Goal: Task Accomplishment & Management: Manage account settings

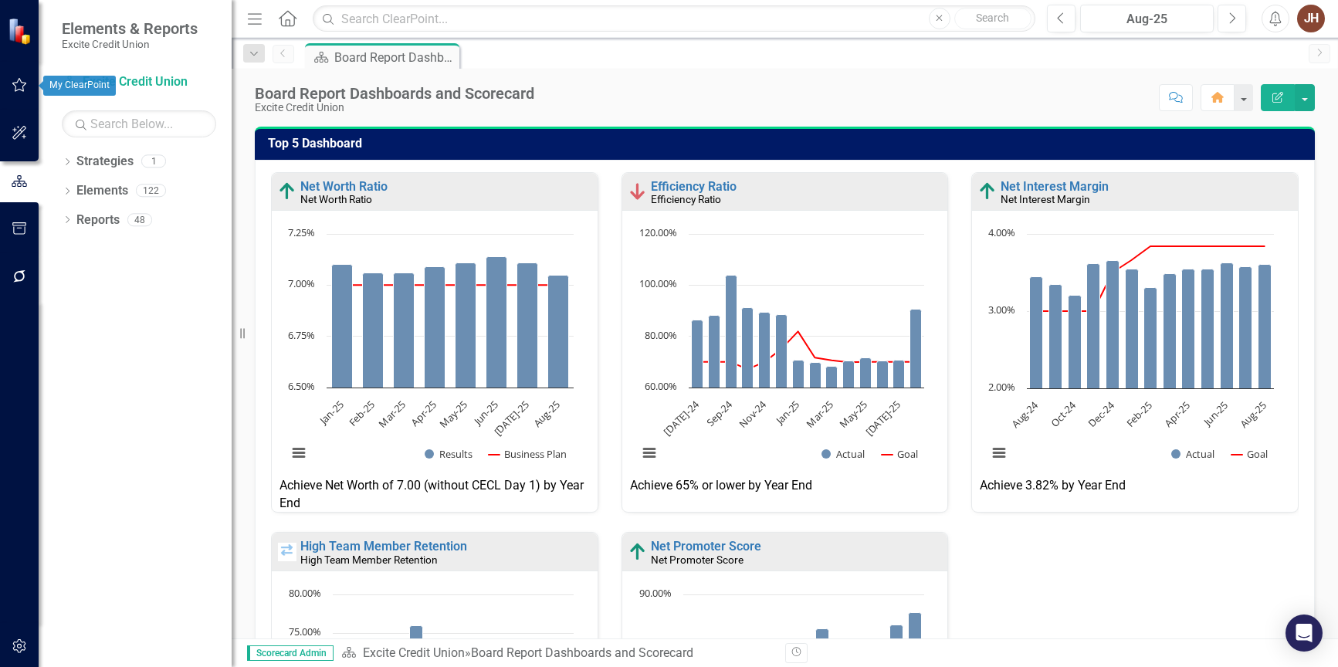
click at [22, 87] on icon "button" at bounding box center [20, 85] width 16 height 12
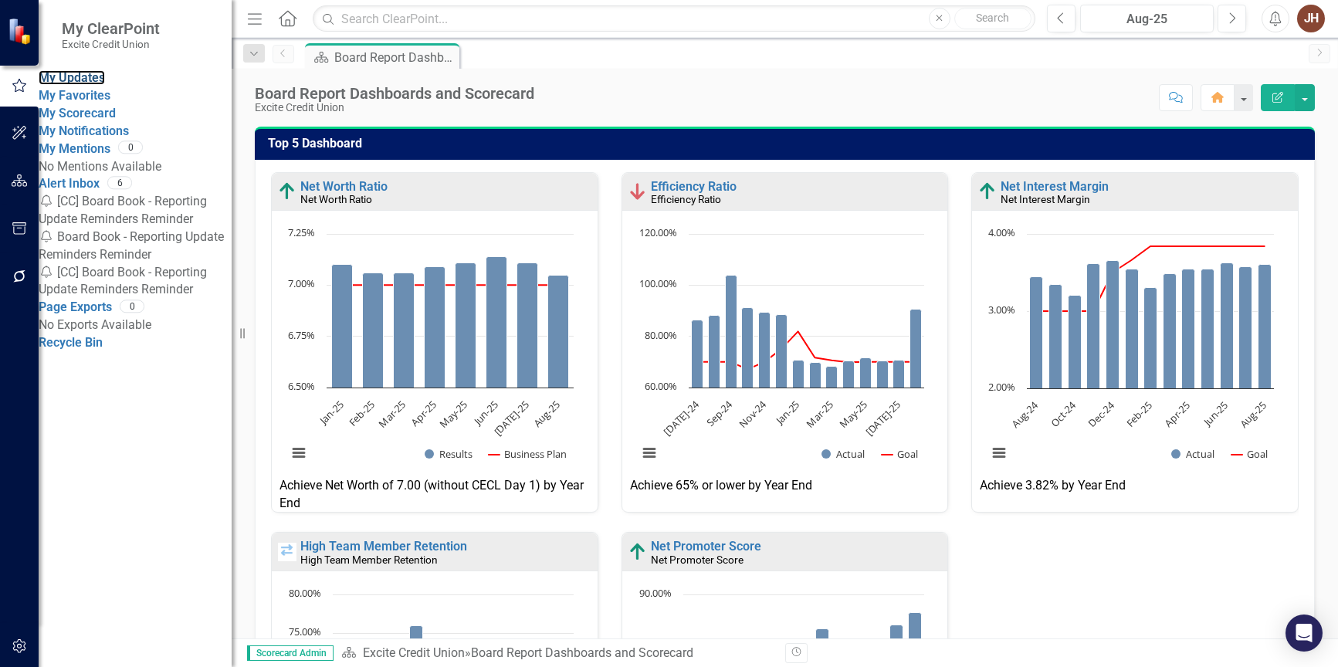
click at [94, 84] on link "My Updates" at bounding box center [72, 77] width 66 height 15
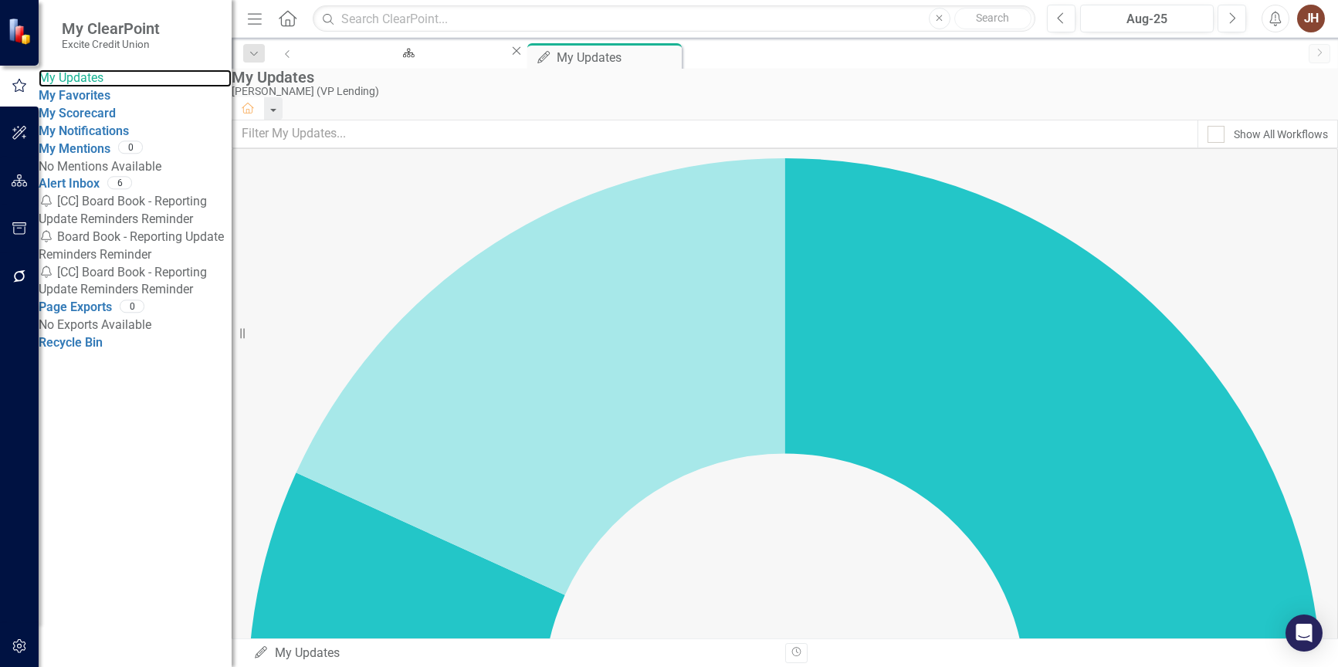
scroll to position [77, 0]
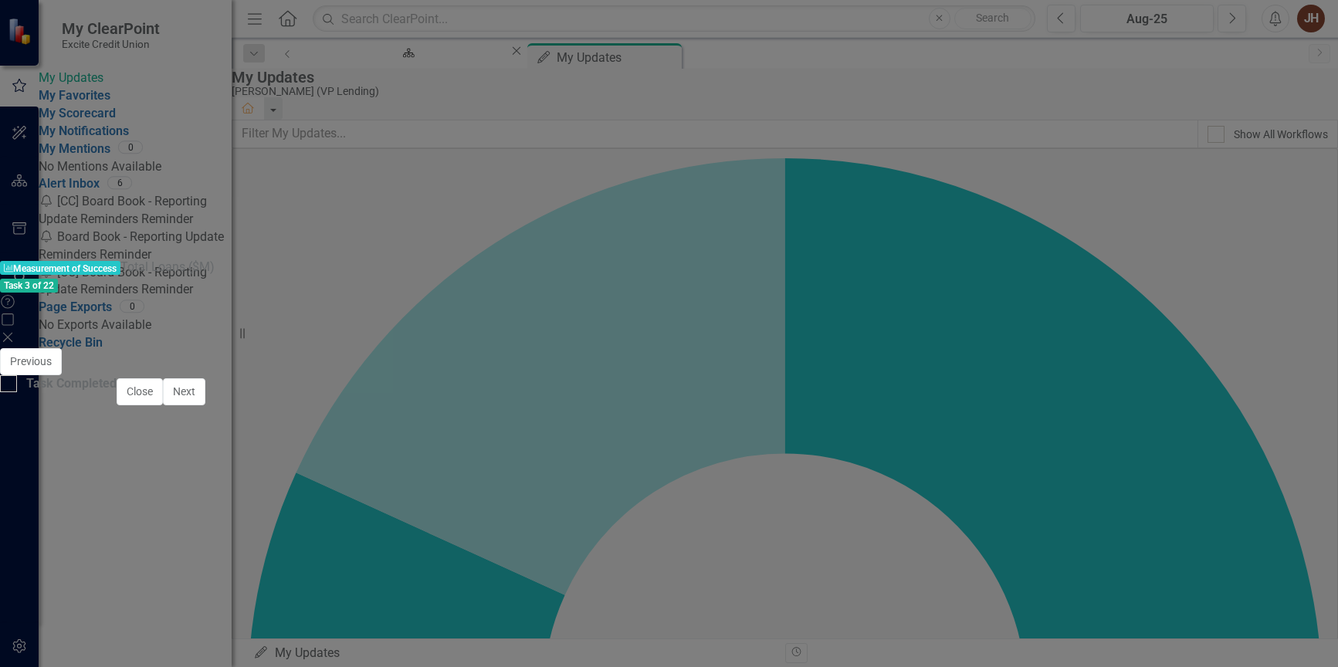
scroll to position [1135, 0]
type textarea "455.68"
type textarea "459"
type textarea "459.00"
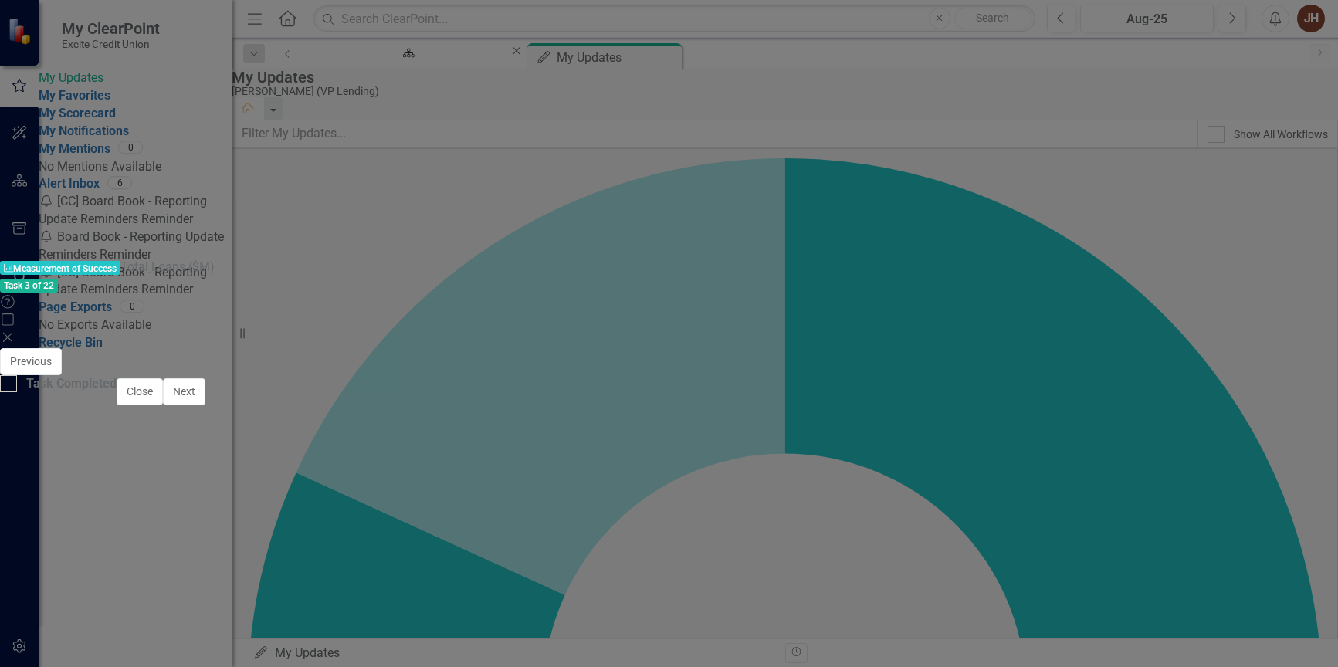
click at [861, 348] on button "Save" at bounding box center [844, 361] width 34 height 27
click at [1280, 614] on span "Aug-25" at bounding box center [1299, 621] width 39 height 14
click at [1245, 598] on button "ClearPoint AI AI Assistant" at bounding box center [1279, 606] width 69 height 17
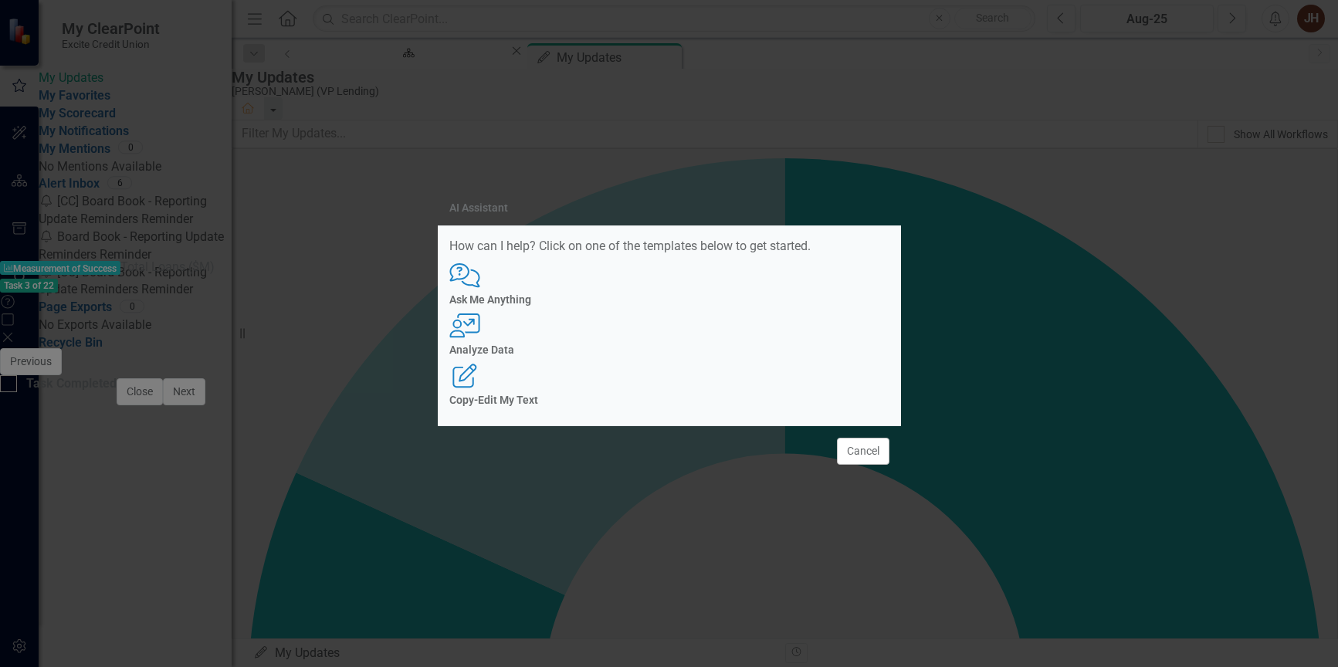
click at [674, 340] on div "User with Chart Analyze Data" at bounding box center [669, 334] width 440 height 42
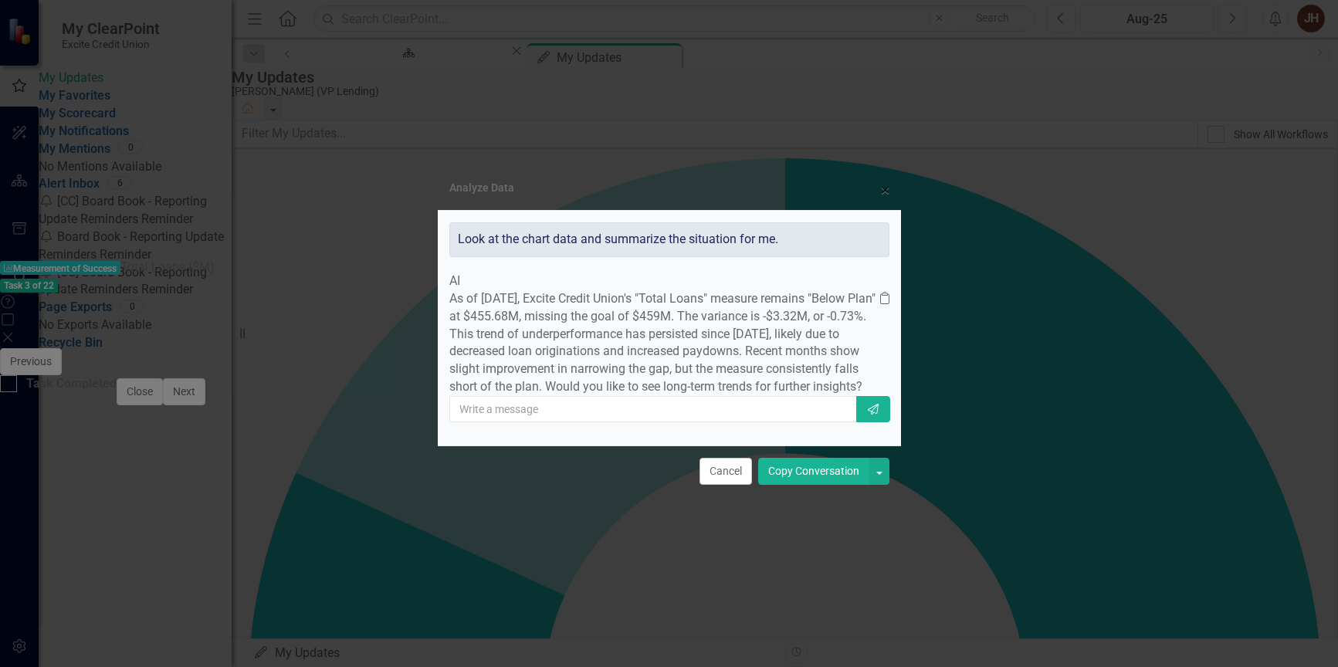
click at [822, 485] on button "Copy Conversation" at bounding box center [813, 471] width 111 height 27
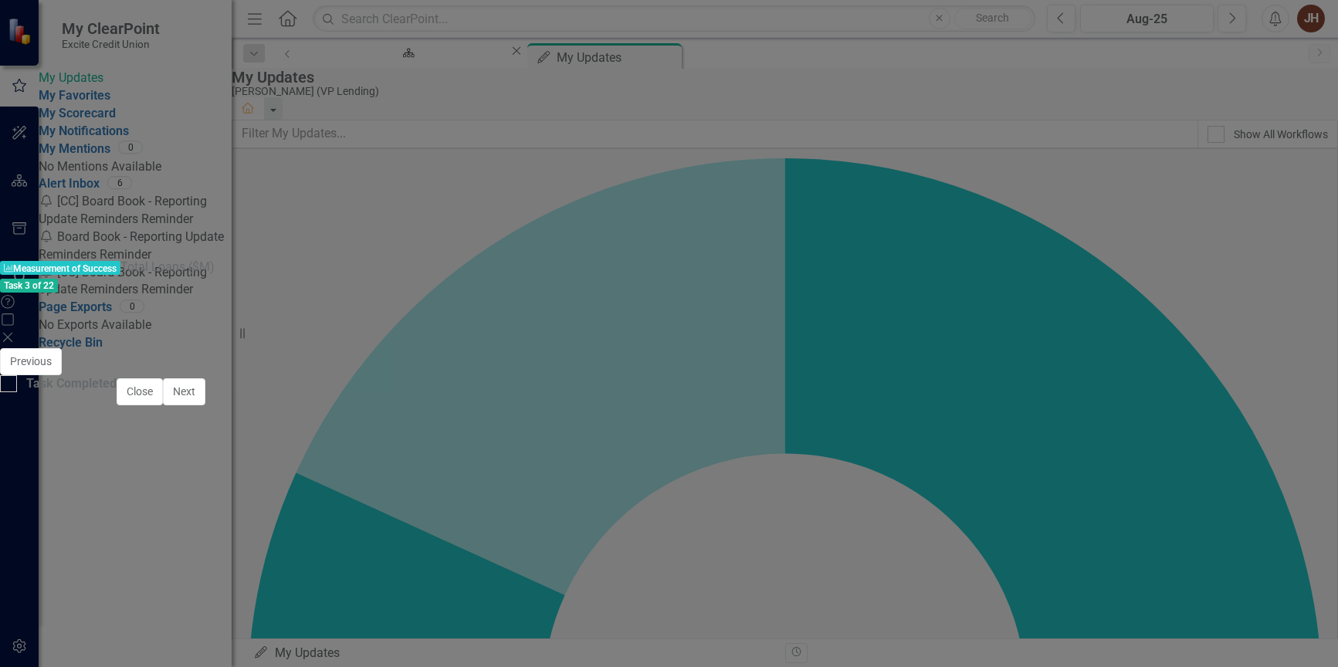
drag, startPoint x: 281, startPoint y: 746, endPoint x: 313, endPoint y: 774, distance: 42.7
drag, startPoint x: 1309, startPoint y: 66, endPoint x: 1008, endPoint y: 277, distance: 367.5
click at [861, 348] on button "Save" at bounding box center [844, 361] width 34 height 27
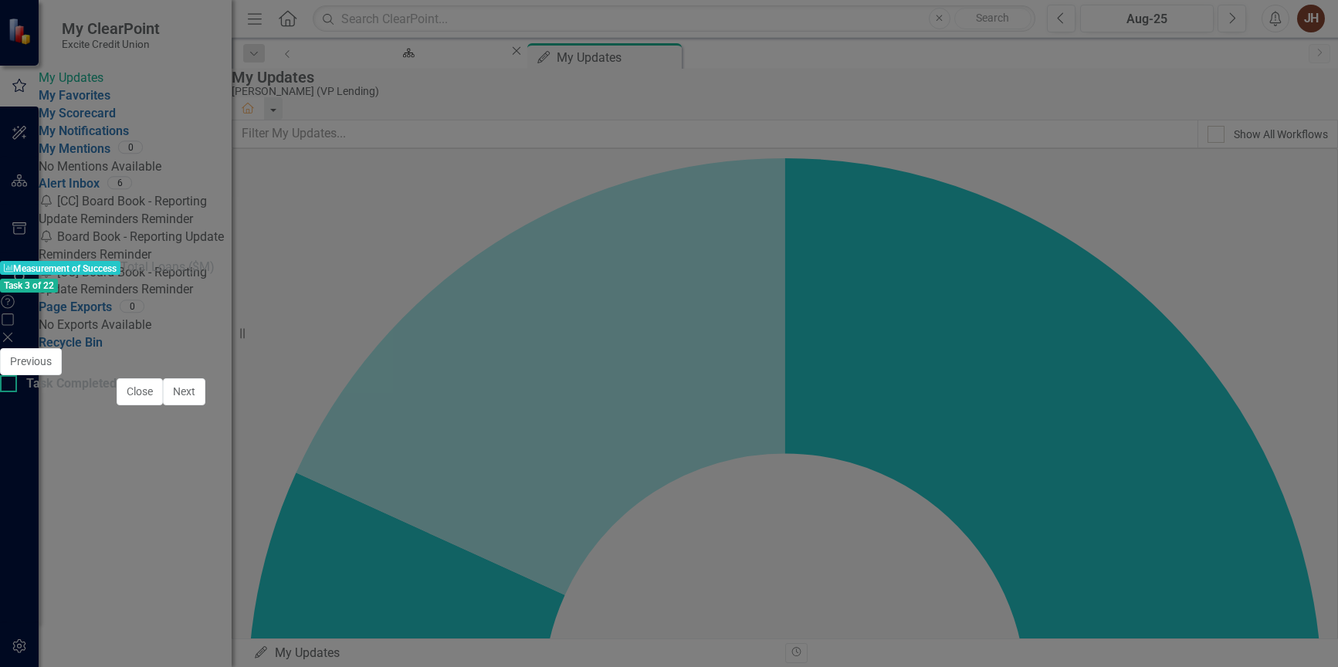
click at [17, 392] on div at bounding box center [8, 383] width 17 height 17
click at [10, 385] on input "Task Completed" at bounding box center [5, 380] width 10 height 10
checkbox input "true"
drag, startPoint x: 1254, startPoint y: 651, endPoint x: 1327, endPoint y: 475, distance: 190.7
click at [163, 405] on button "Close" at bounding box center [140, 391] width 46 height 27
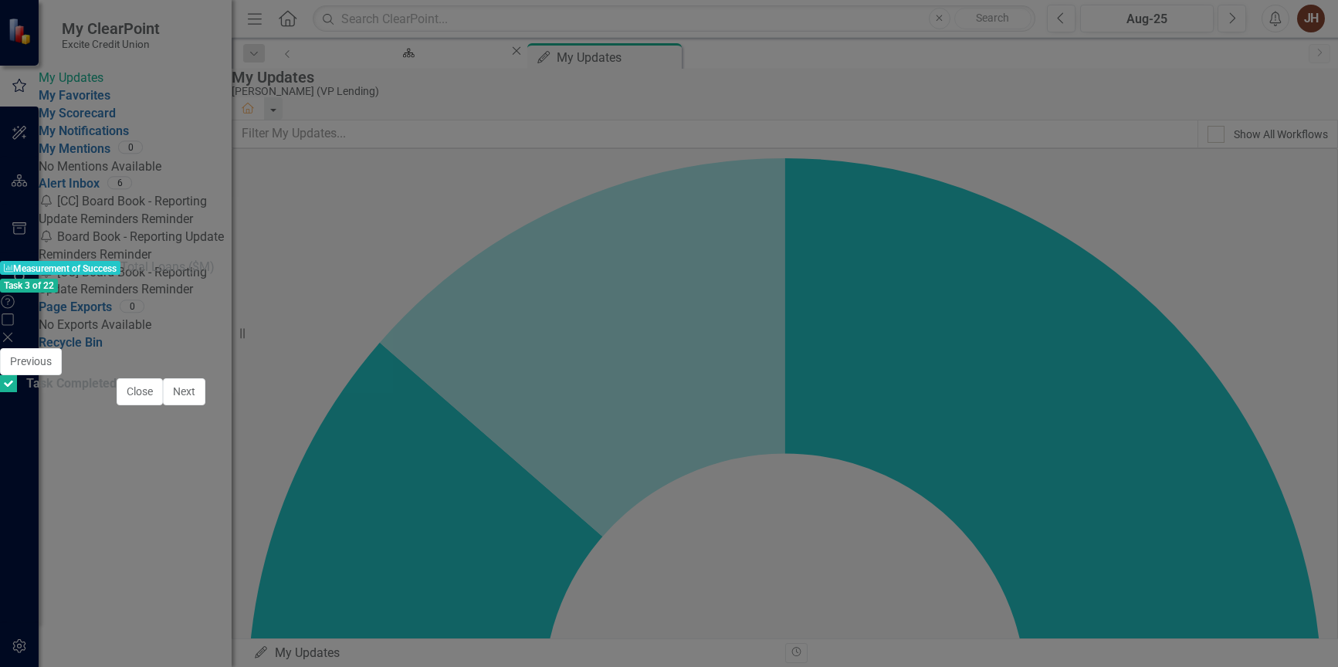
checkbox input "true"
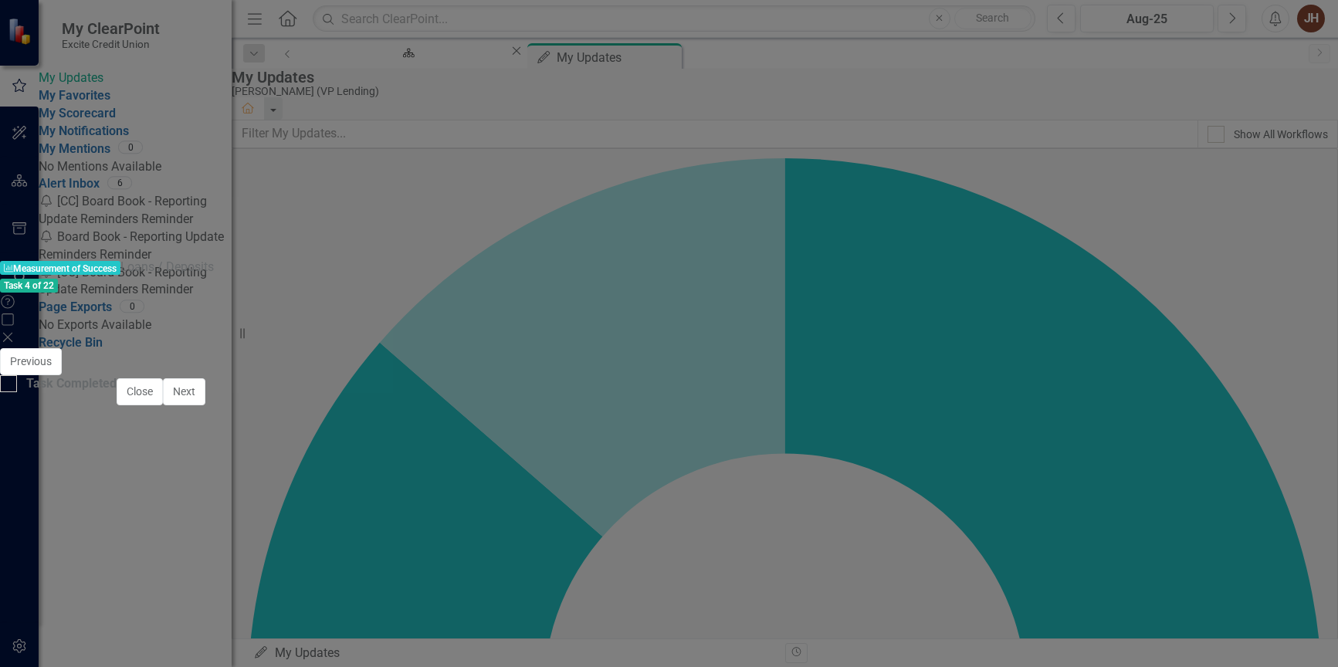
click at [15, 331] on icon "Close" at bounding box center [7, 337] width 15 height 12
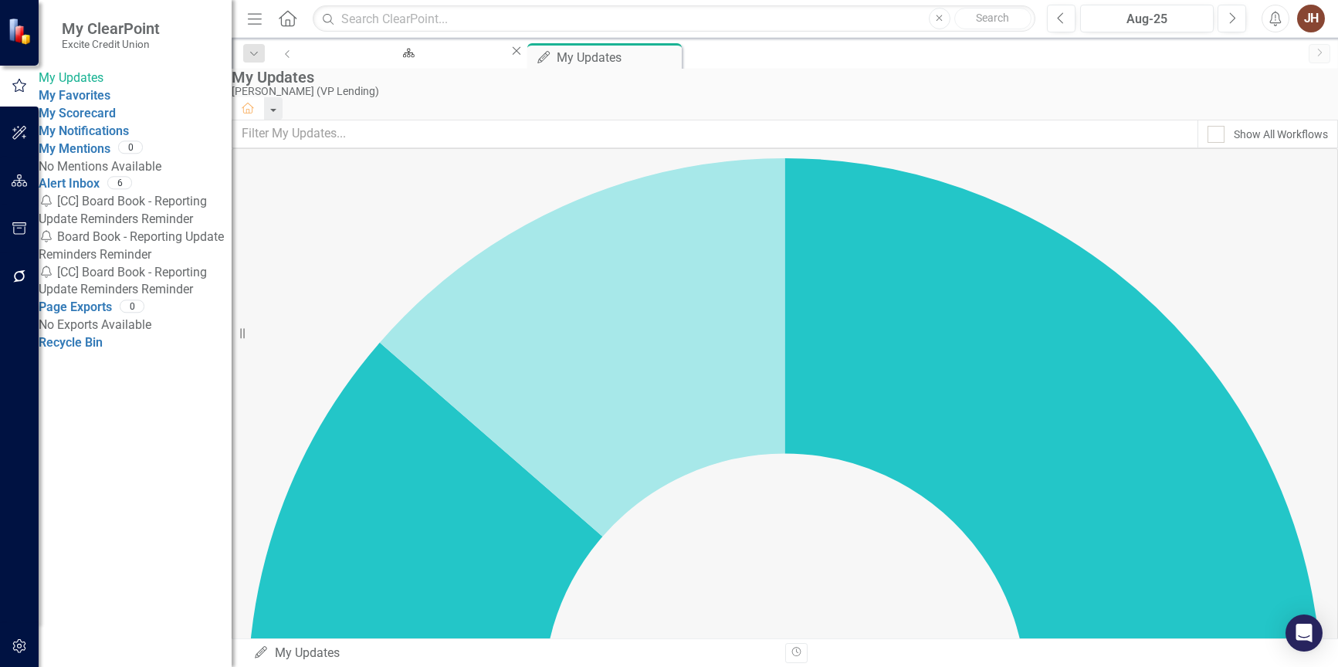
scroll to position [232, 0]
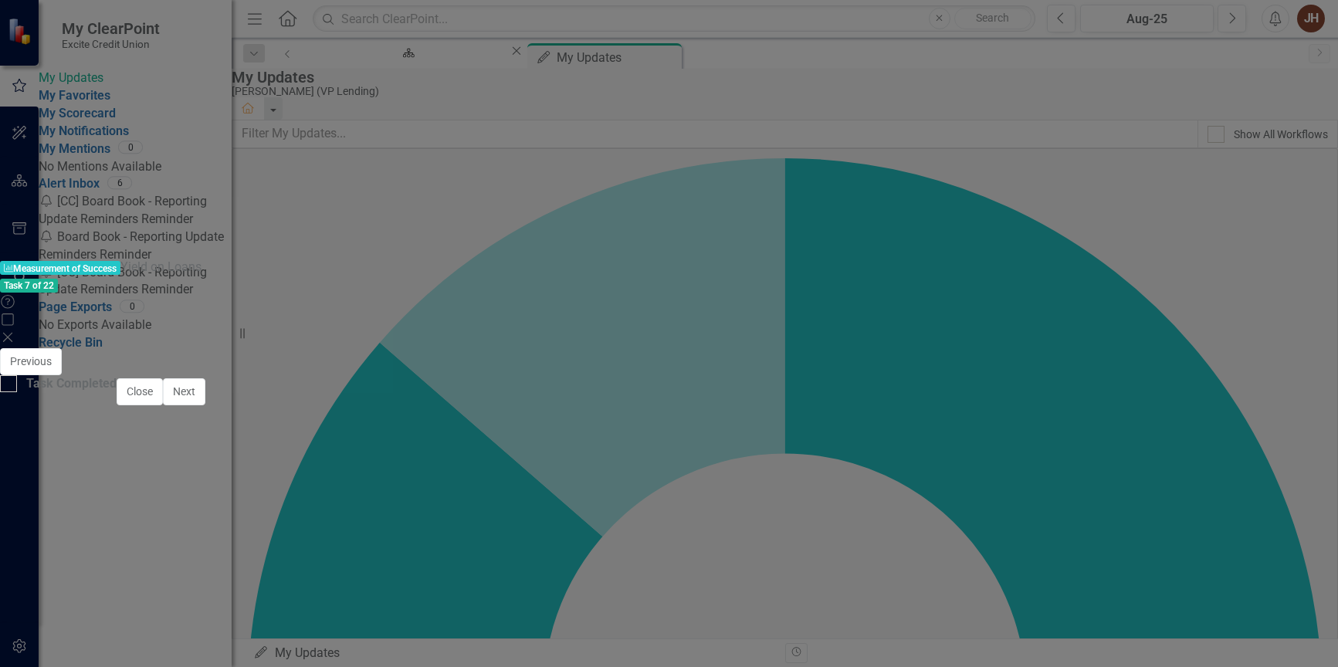
scroll to position [945, 0]
drag, startPoint x: 1305, startPoint y: 24, endPoint x: 809, endPoint y: 503, distance: 690.0
click at [15, 331] on icon "Close" at bounding box center [7, 337] width 15 height 12
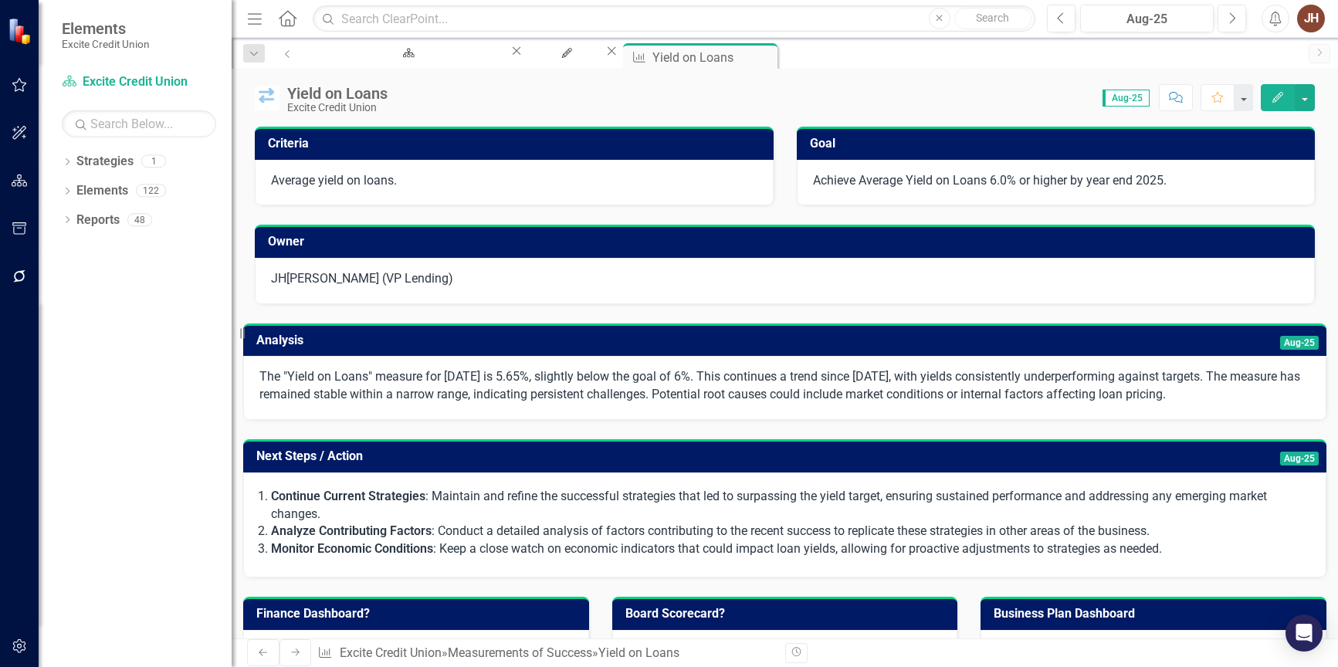
click at [1280, 347] on span "Aug-25" at bounding box center [1299, 343] width 39 height 14
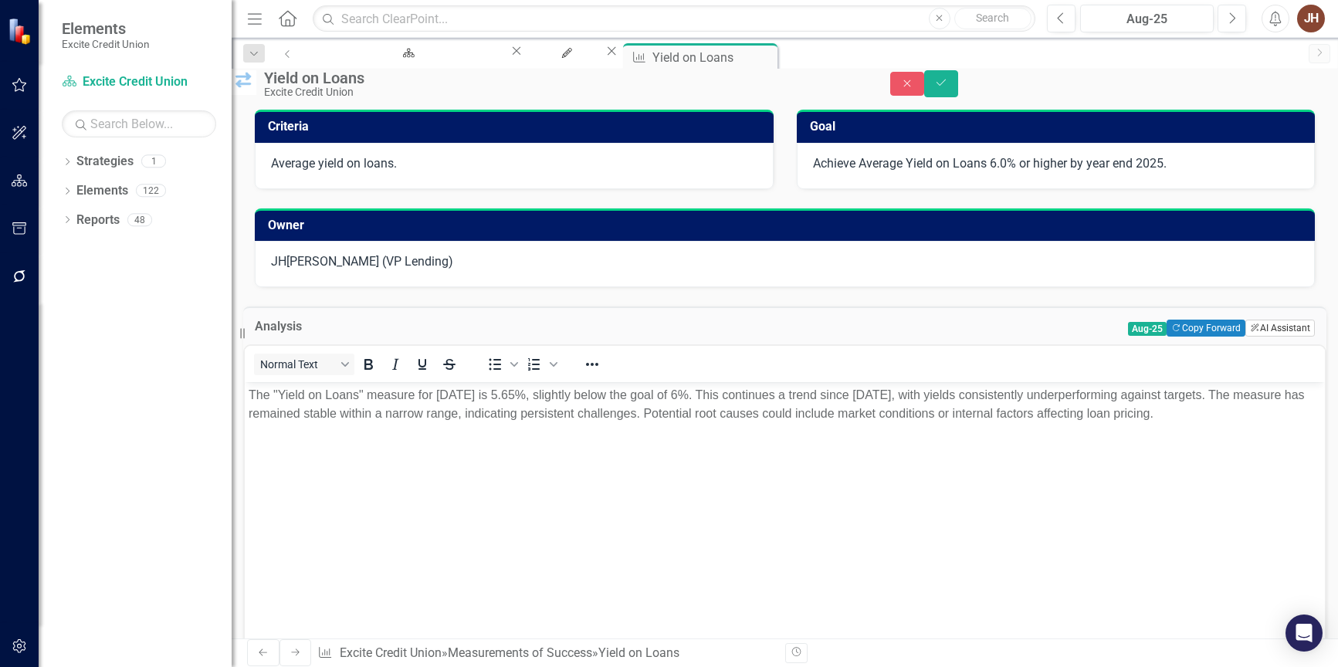
click at [1245, 337] on button "ClearPoint AI AI Assistant" at bounding box center [1279, 328] width 69 height 17
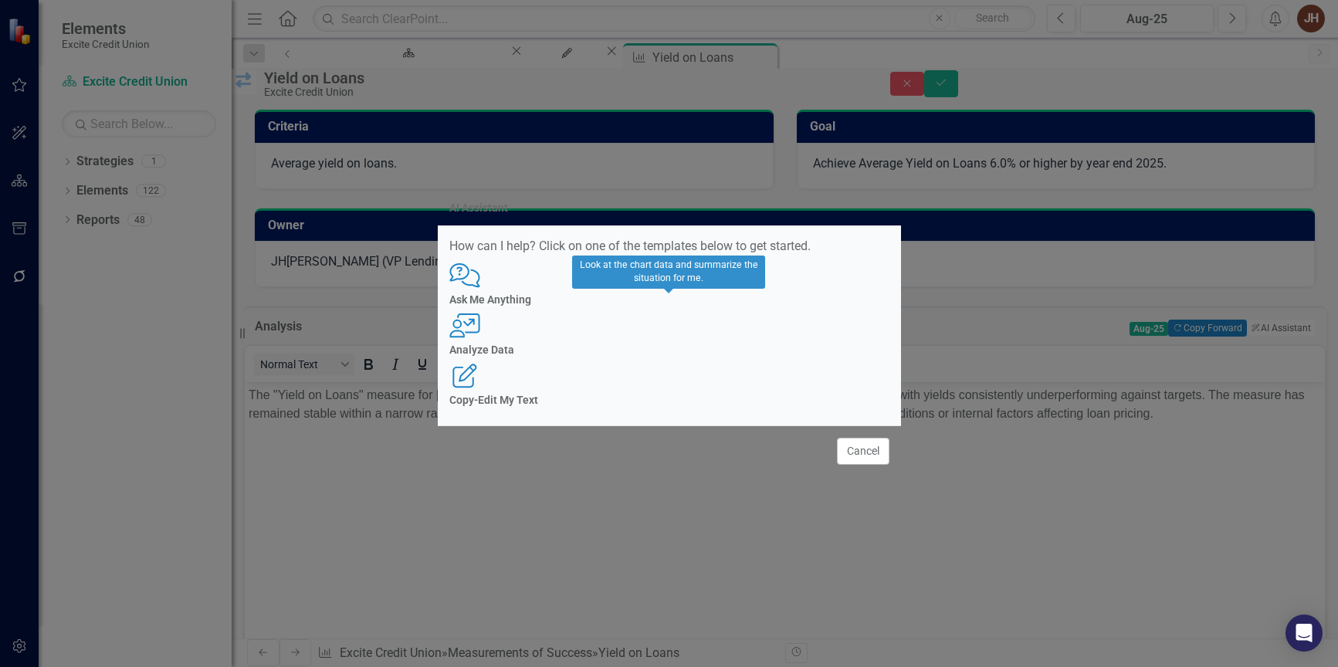
click at [678, 347] on h4 "Analyze Data" at bounding box center [669, 350] width 440 height 12
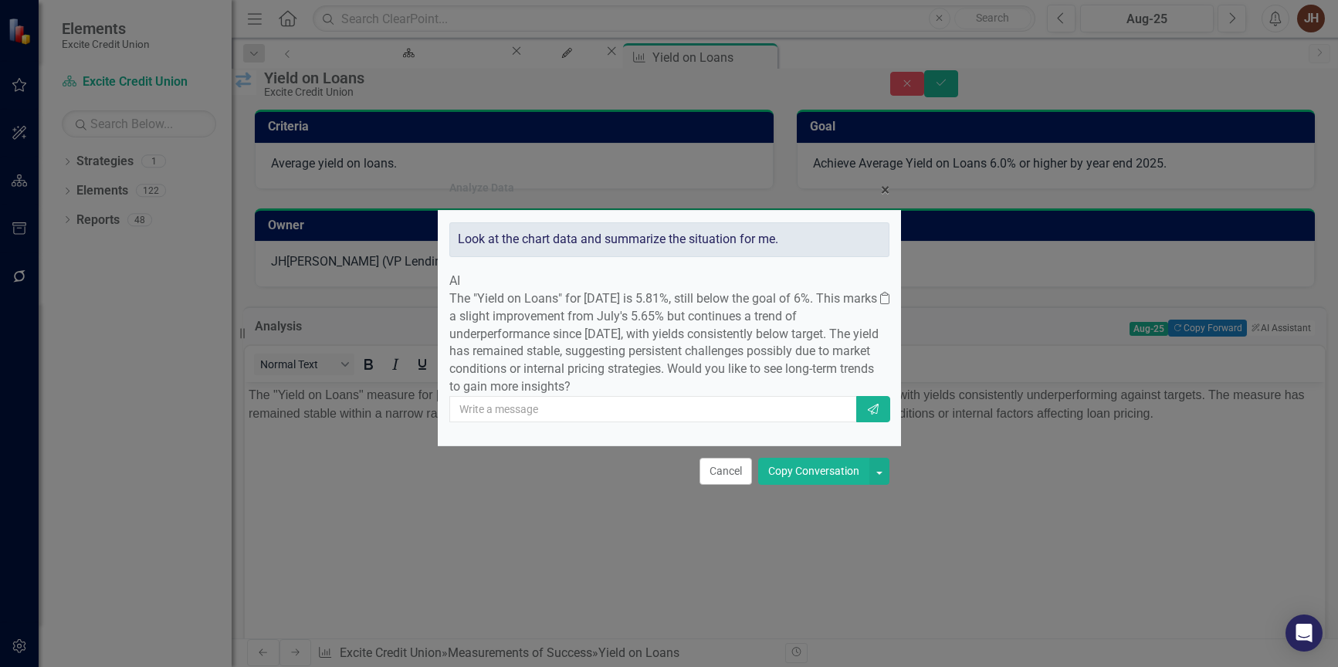
click at [819, 485] on button "Copy Conversation" at bounding box center [813, 471] width 111 height 27
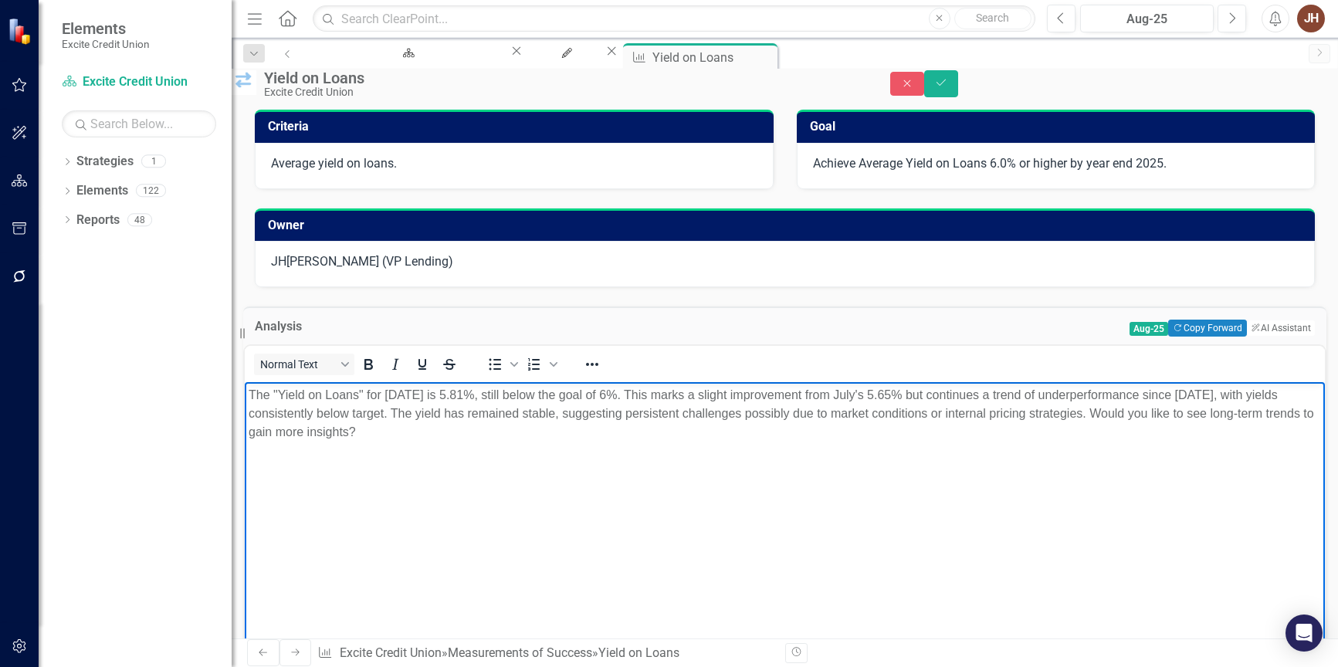
drag, startPoint x: 352, startPoint y: 471, endPoint x: 718, endPoint y: 469, distance: 365.9
click at [718, 441] on p "The "Yield on Loans" for [DATE] is 5.81%, still below the goal of 6%. This mark…" at bounding box center [785, 413] width 1072 height 56
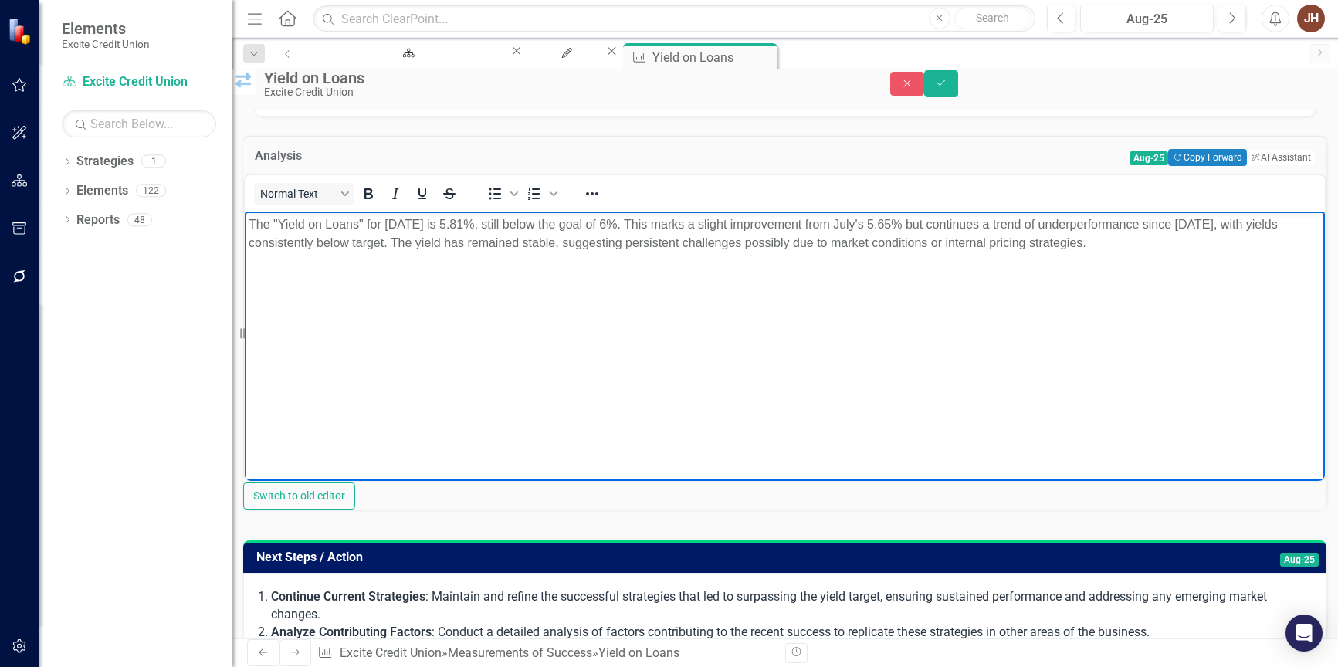
scroll to position [154, 0]
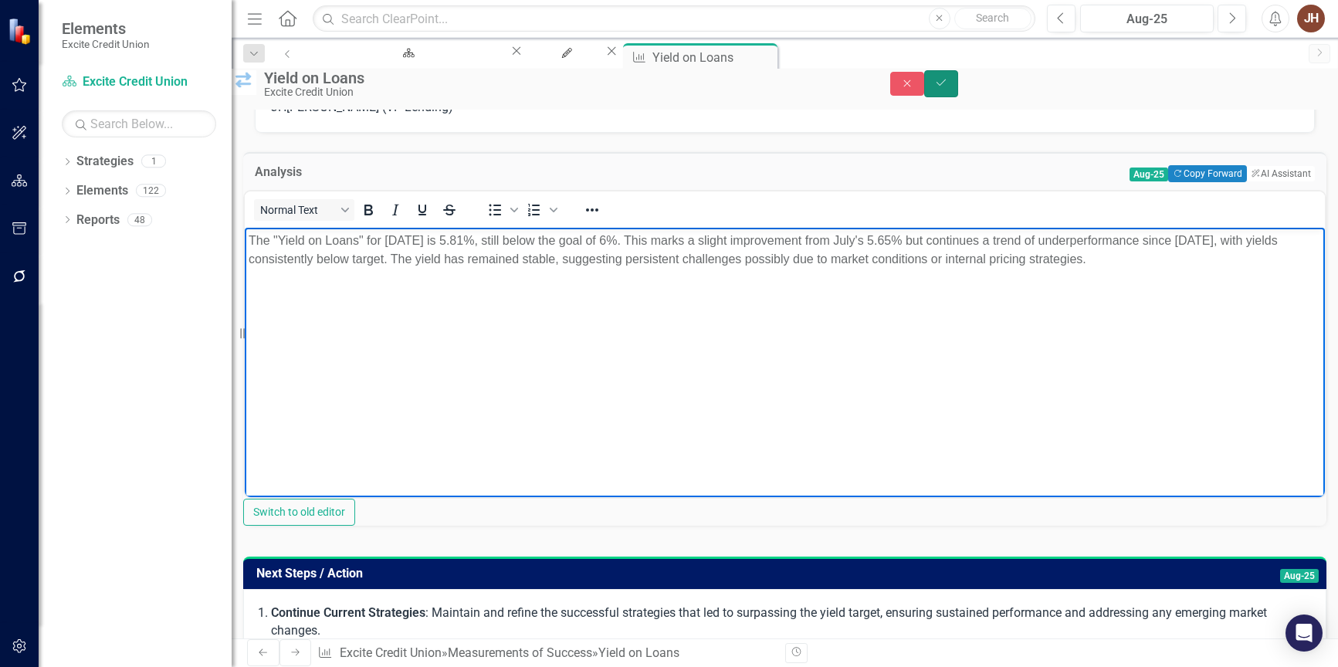
click at [948, 88] on icon "Save" at bounding box center [941, 82] width 14 height 11
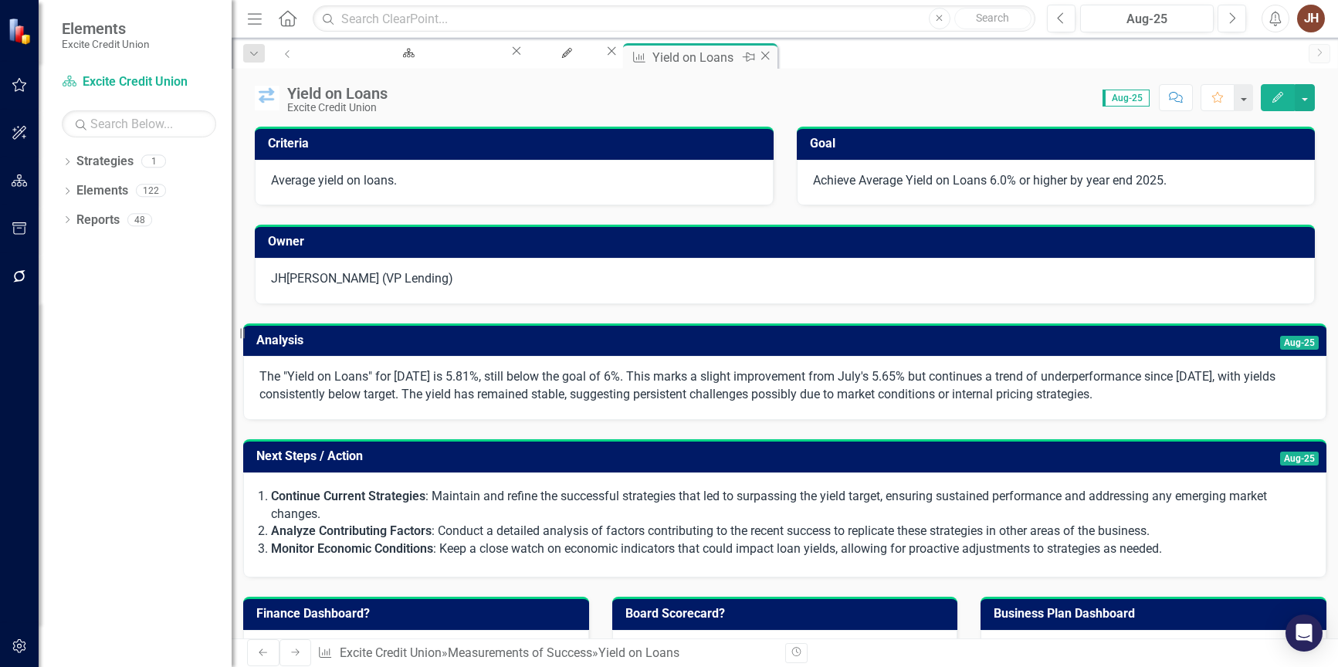
click at [766, 58] on icon "Close" at bounding box center [764, 55] width 15 height 12
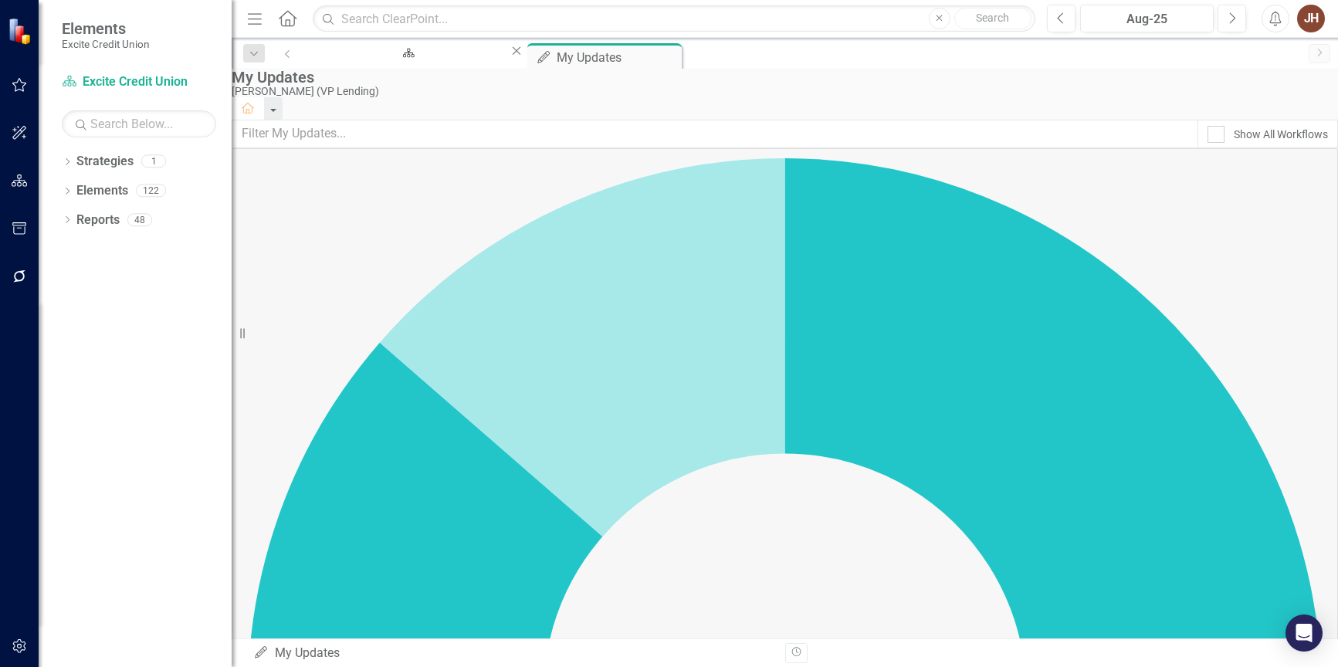
scroll to position [232, 0]
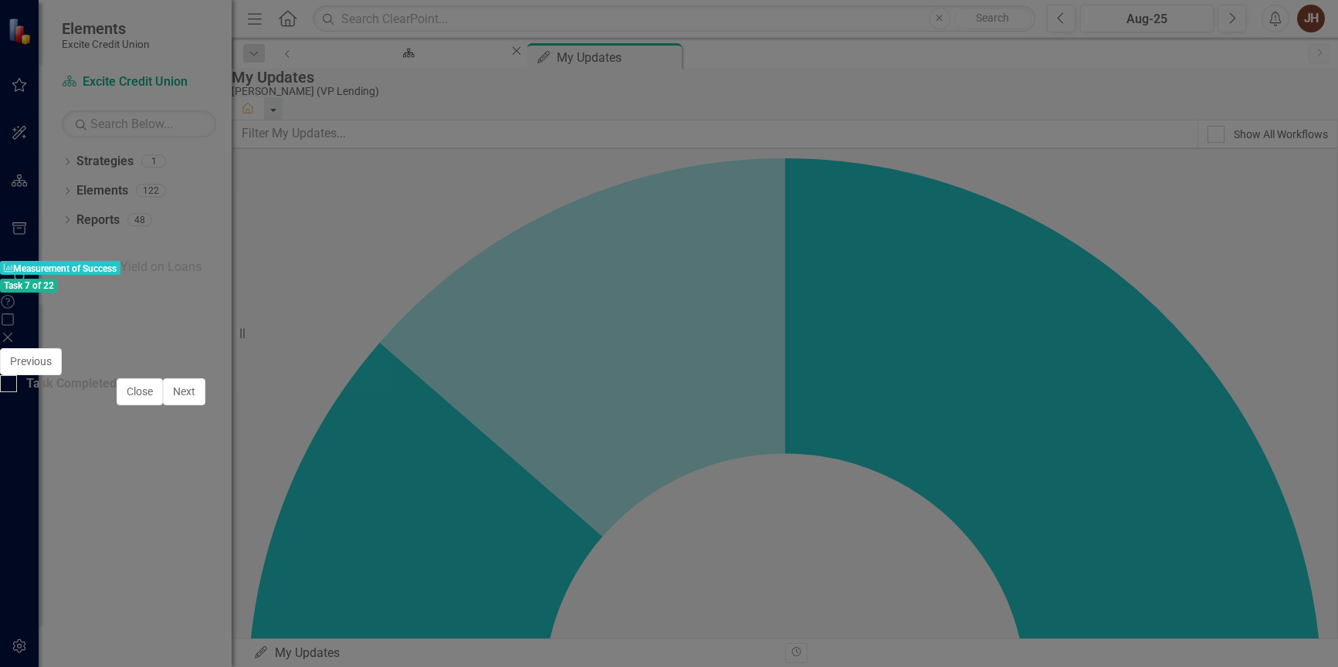
scroll to position [945, 0]
type textarea "5.62"
click at [851, 356] on icon "Save" at bounding box center [845, 361] width 14 height 11
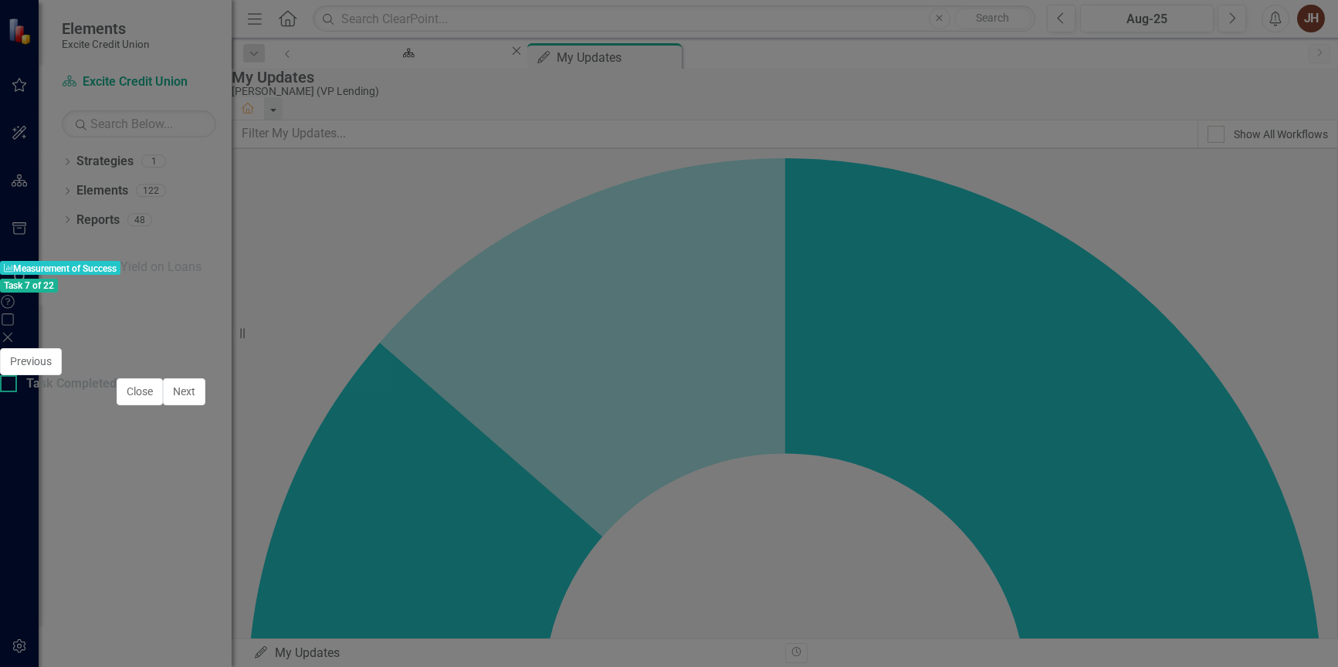
click at [17, 392] on div at bounding box center [8, 383] width 17 height 17
click at [10, 385] on input "Task Completed" at bounding box center [5, 380] width 10 height 10
checkbox input "true"
click at [163, 405] on button "Close" at bounding box center [140, 391] width 46 height 27
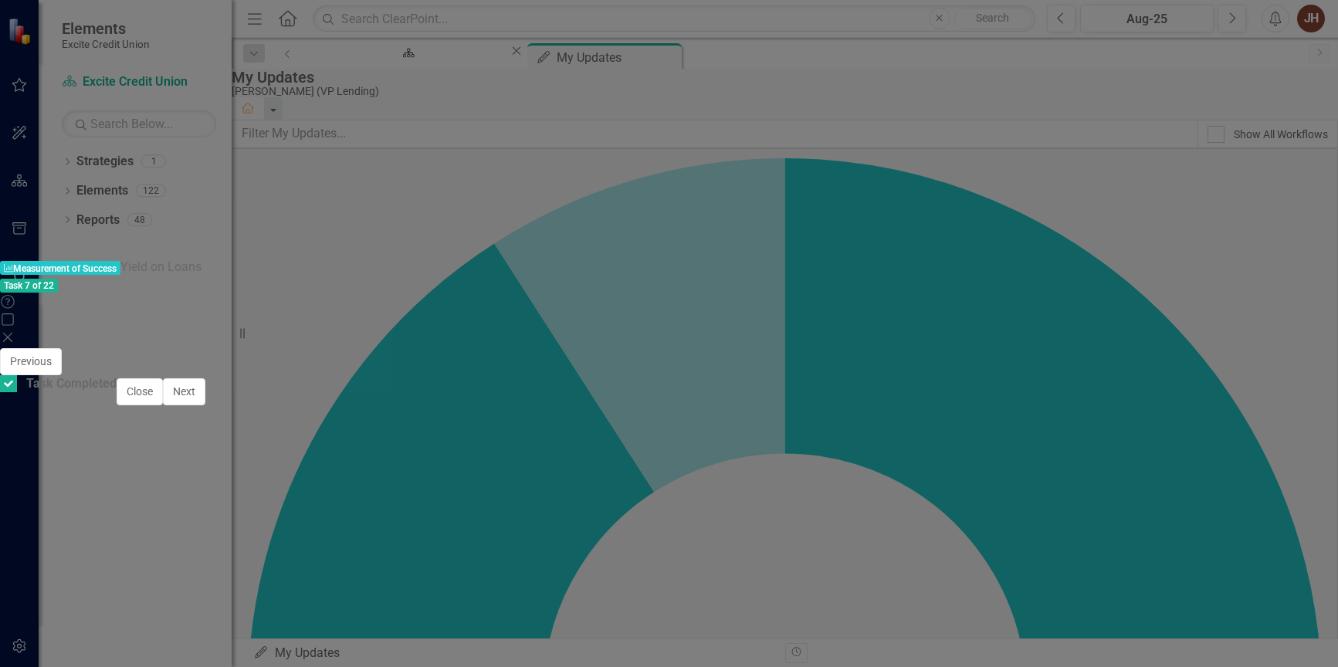
checkbox input "true"
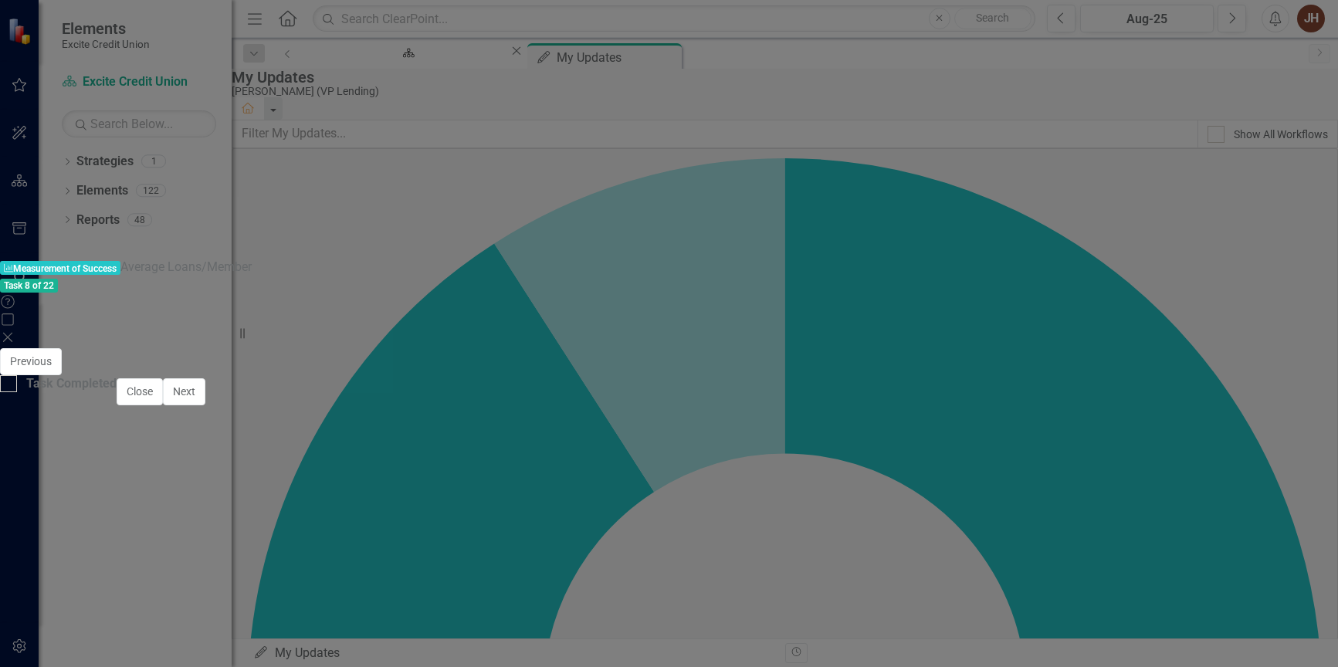
scroll to position [834, 0]
drag, startPoint x: 483, startPoint y: 505, endPoint x: 512, endPoint y: 516, distance: 30.5
type textarea "9962.29"
type textarea "9962."
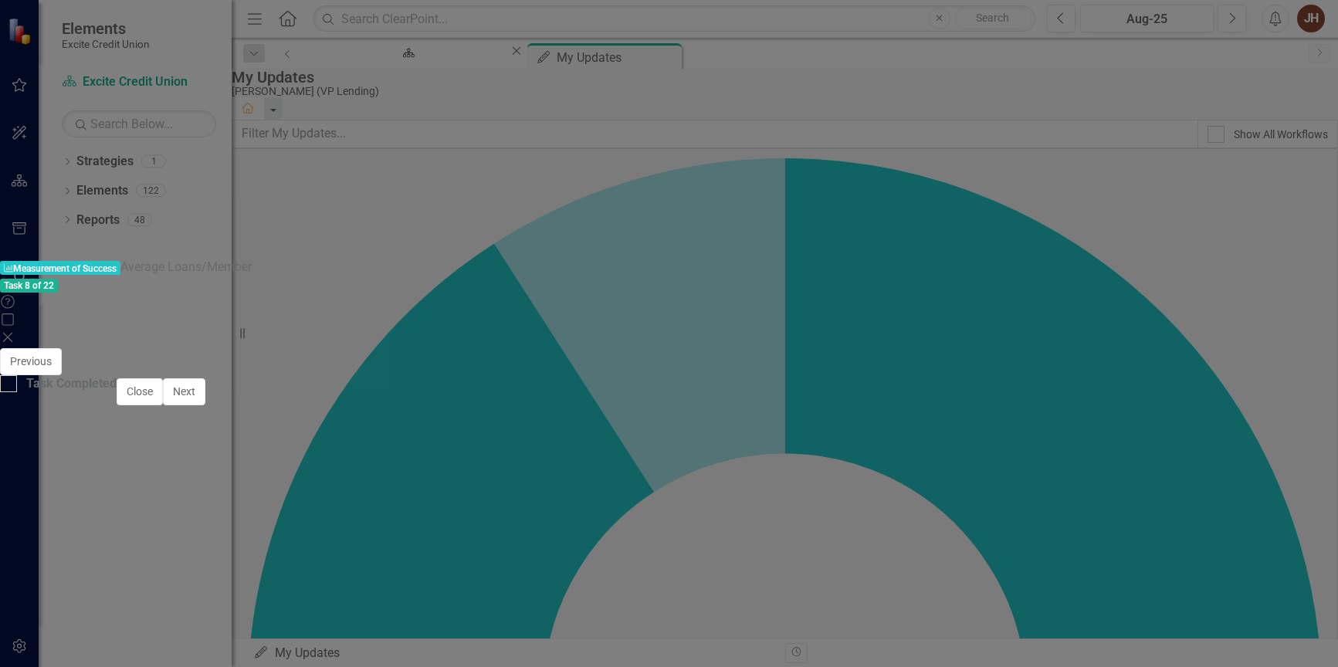
type textarea "9962.29"
click at [851, 356] on icon "Save" at bounding box center [845, 361] width 14 height 11
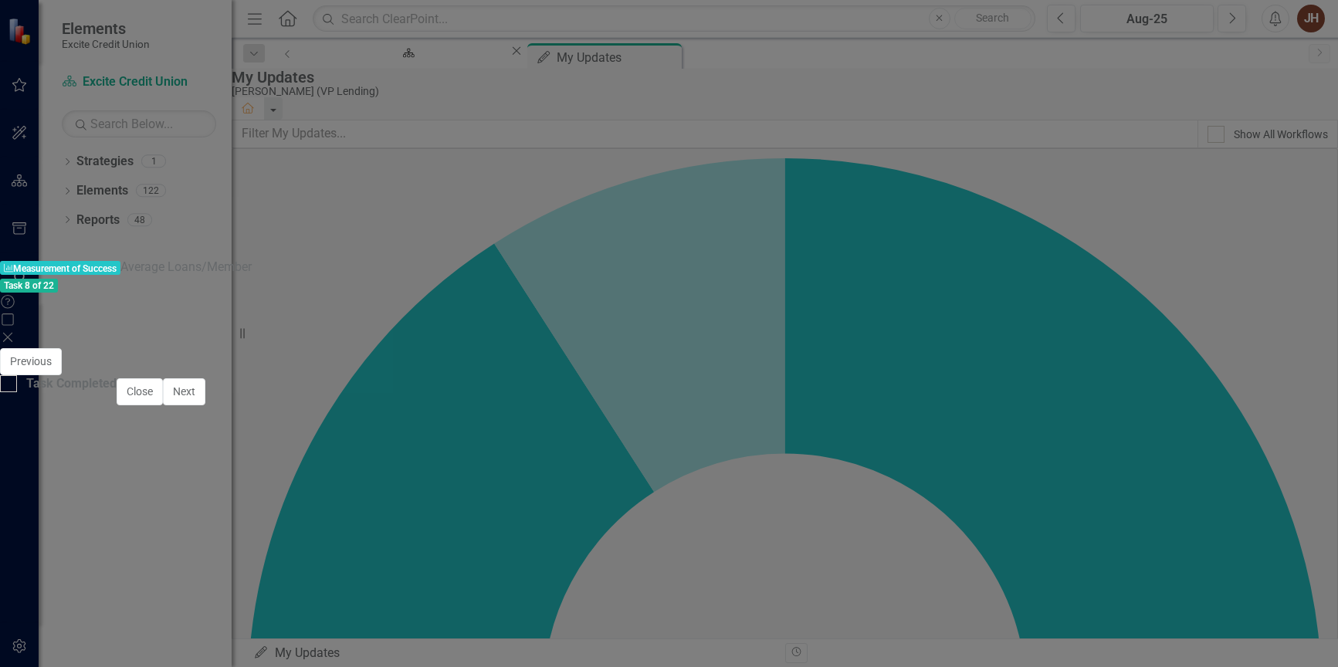
type textarea "9911"
click at [851, 356] on icon "Save" at bounding box center [845, 361] width 14 height 11
click at [1280, 474] on span "Aug-25" at bounding box center [1299, 481] width 39 height 14
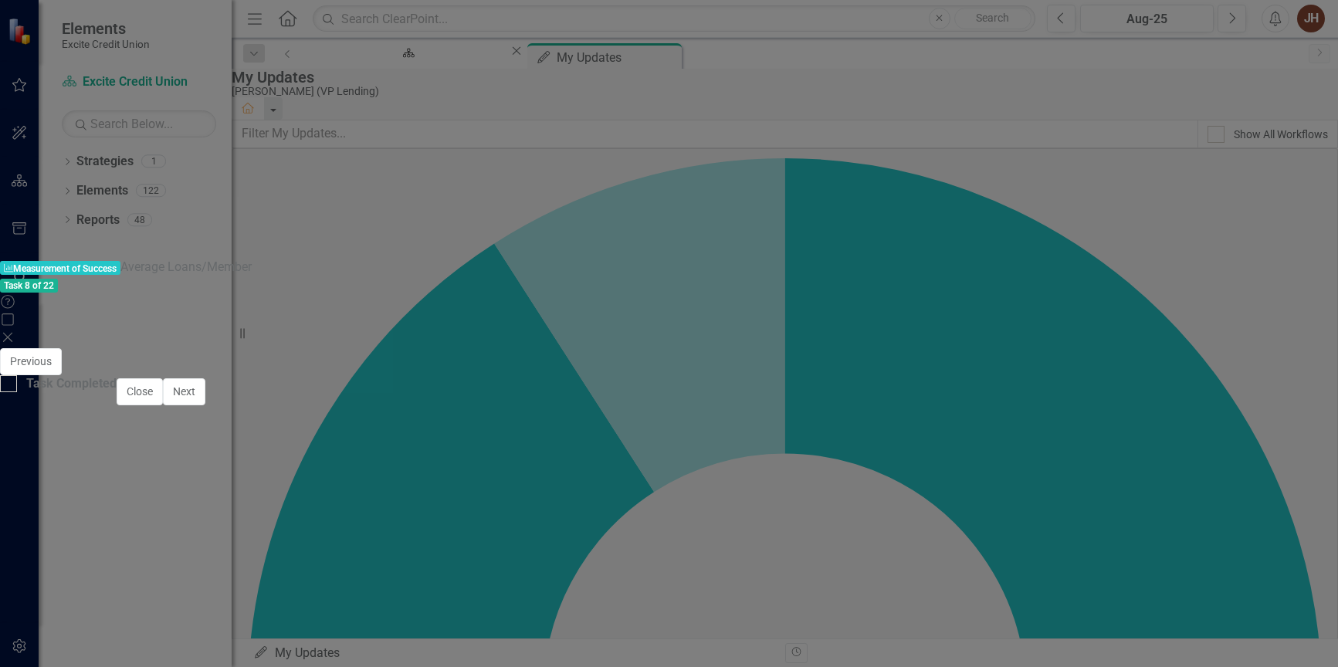
scroll to position [0, 0]
click at [1245, 459] on button "ClearPoint AI AI Assistant" at bounding box center [1279, 467] width 69 height 17
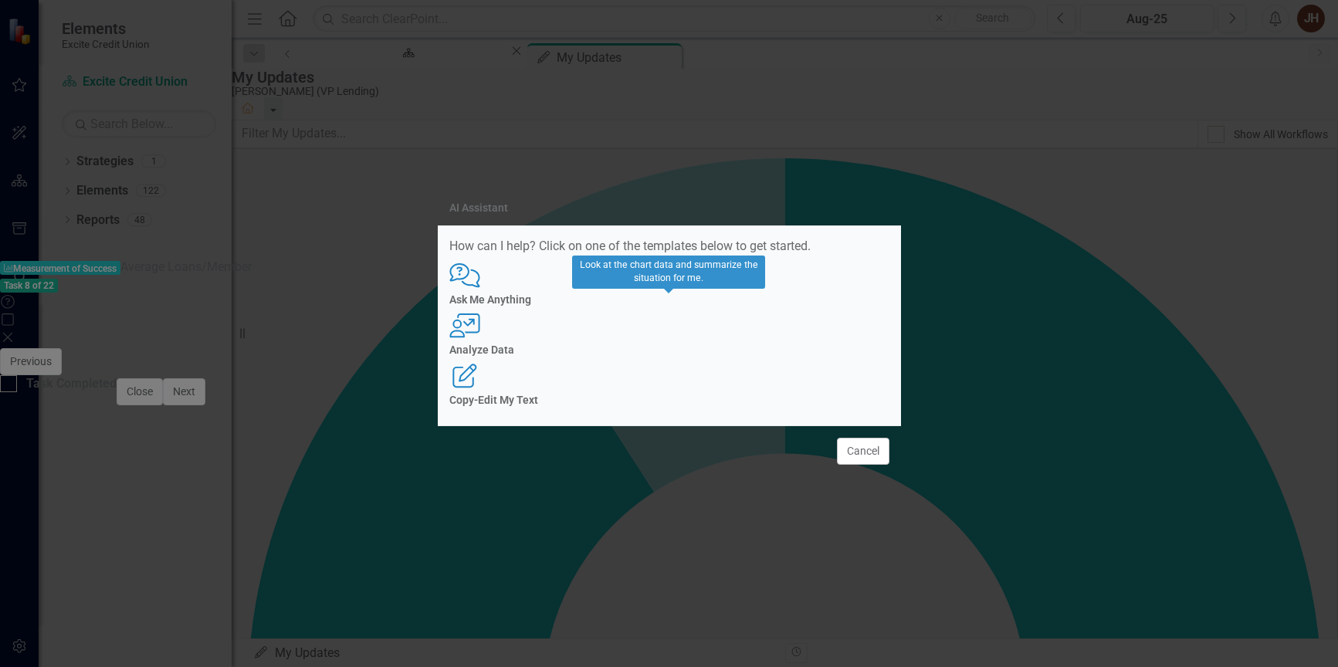
click at [651, 347] on h4 "Analyze Data" at bounding box center [669, 350] width 440 height 12
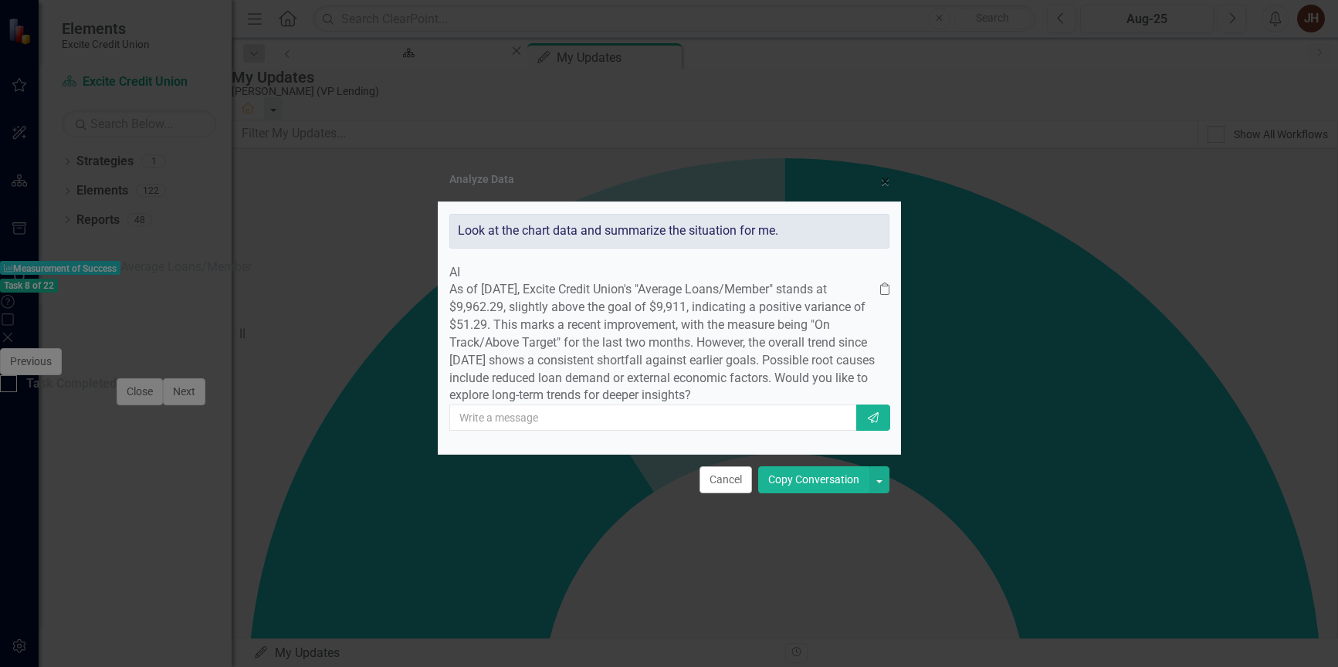
click at [797, 493] on button "Copy Conversation" at bounding box center [813, 479] width 111 height 27
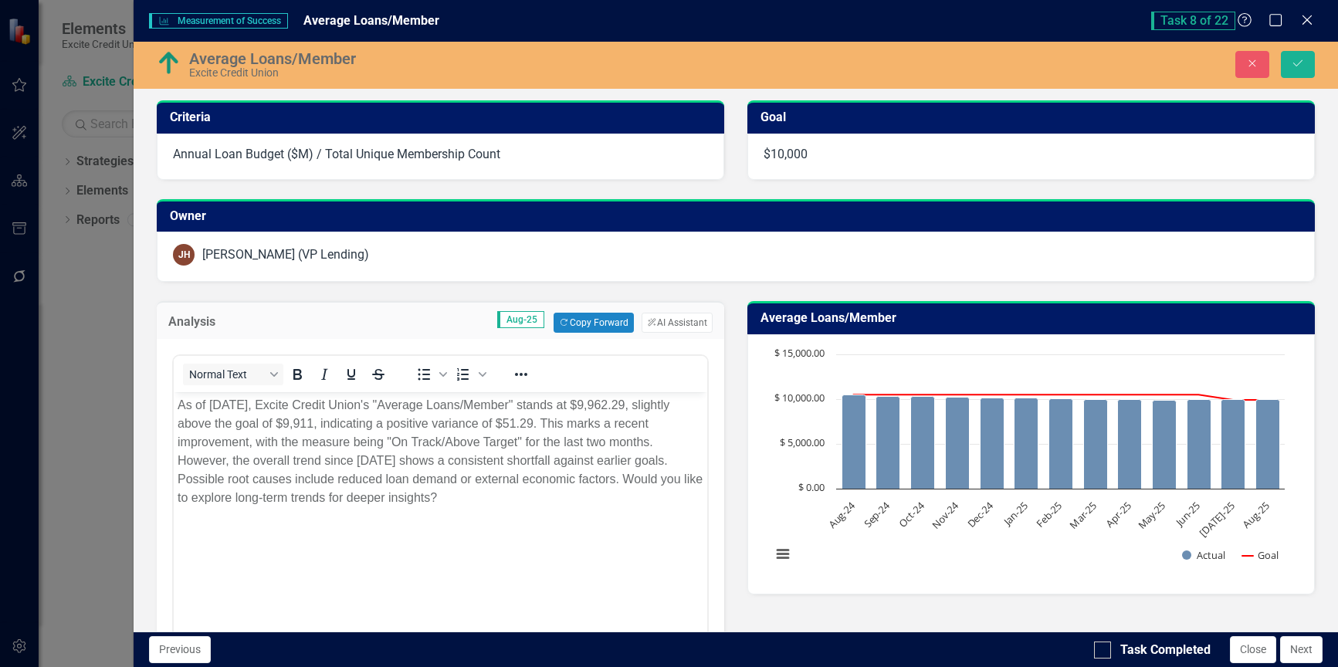
scroll to position [140, 0]
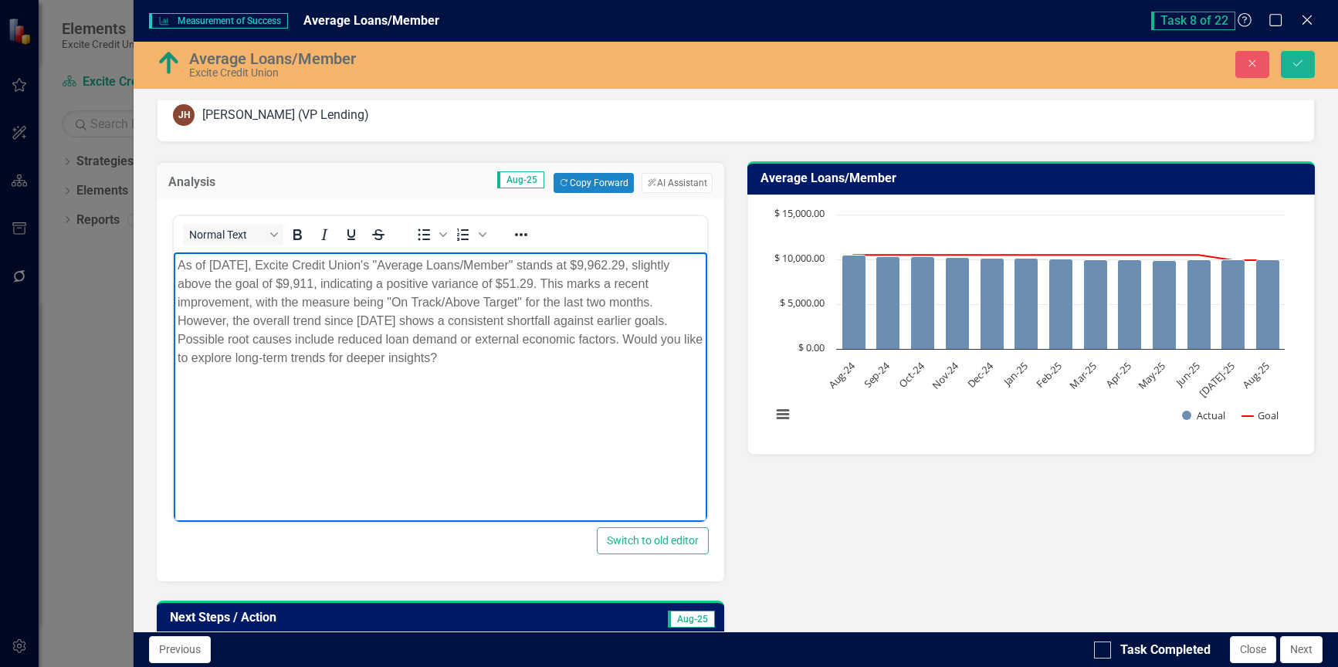
drag, startPoint x: 660, startPoint y: 338, endPoint x: 672, endPoint y: 367, distance: 30.8
click at [672, 367] on p "As of [DATE], Excite Credit Union's "Average Loans/Member" stands at $9,962.29,…" at bounding box center [441, 311] width 526 height 111
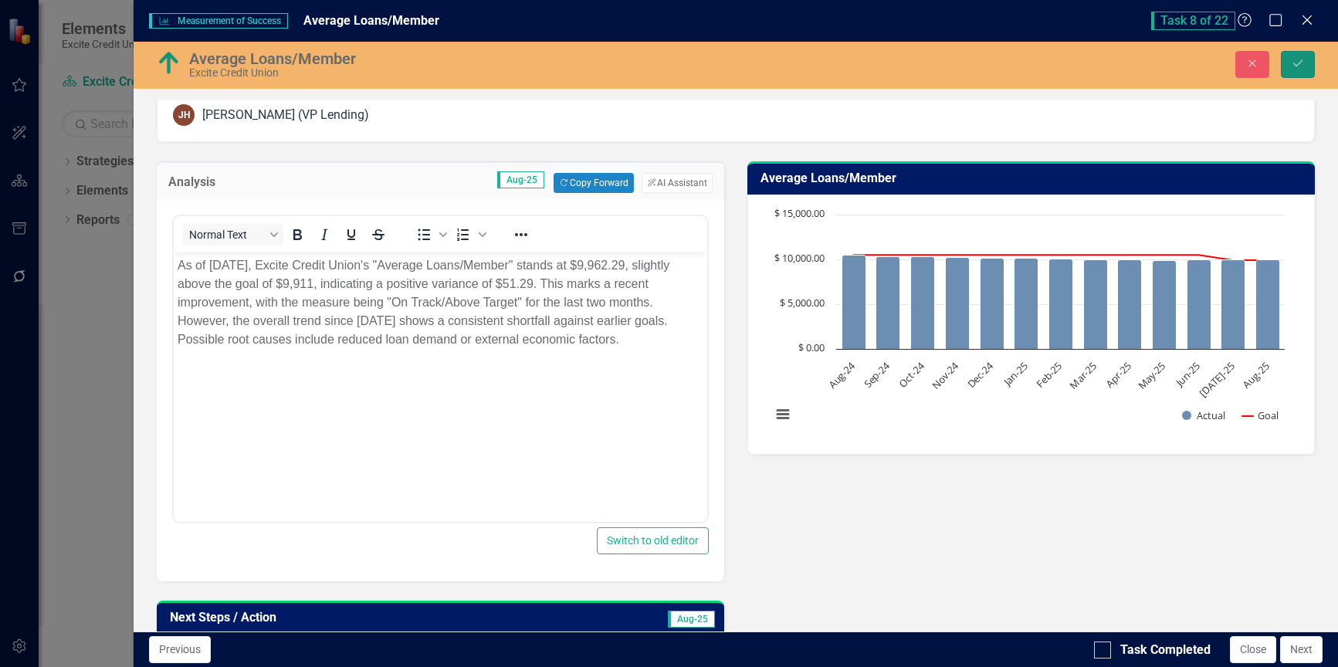
click at [1302, 52] on button "Save" at bounding box center [1298, 64] width 34 height 27
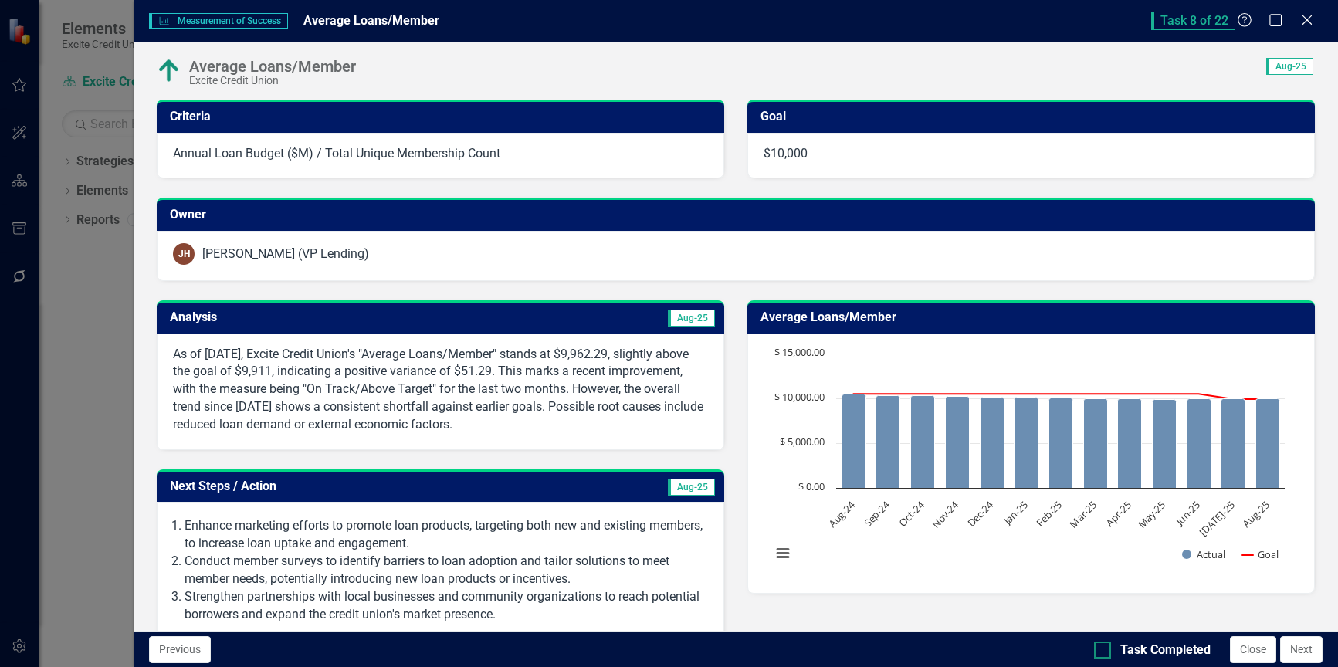
drag, startPoint x: 1103, startPoint y: 650, endPoint x: 1199, endPoint y: 654, distance: 95.8
click at [1102, 651] on input "Task Completed" at bounding box center [1099, 646] width 10 height 10
checkbox input "true"
click at [1245, 650] on button "Close" at bounding box center [1253, 649] width 46 height 27
checkbox input "true"
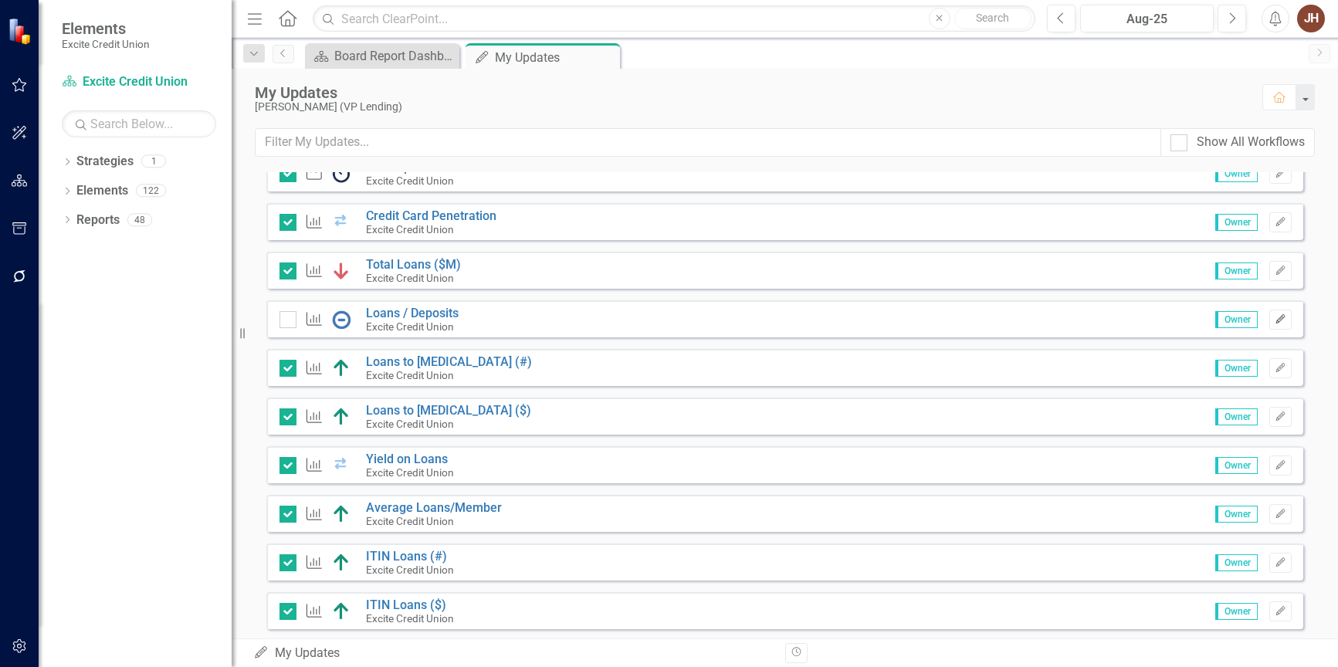
click at [1275, 320] on icon "button" at bounding box center [1279, 318] width 9 height 9
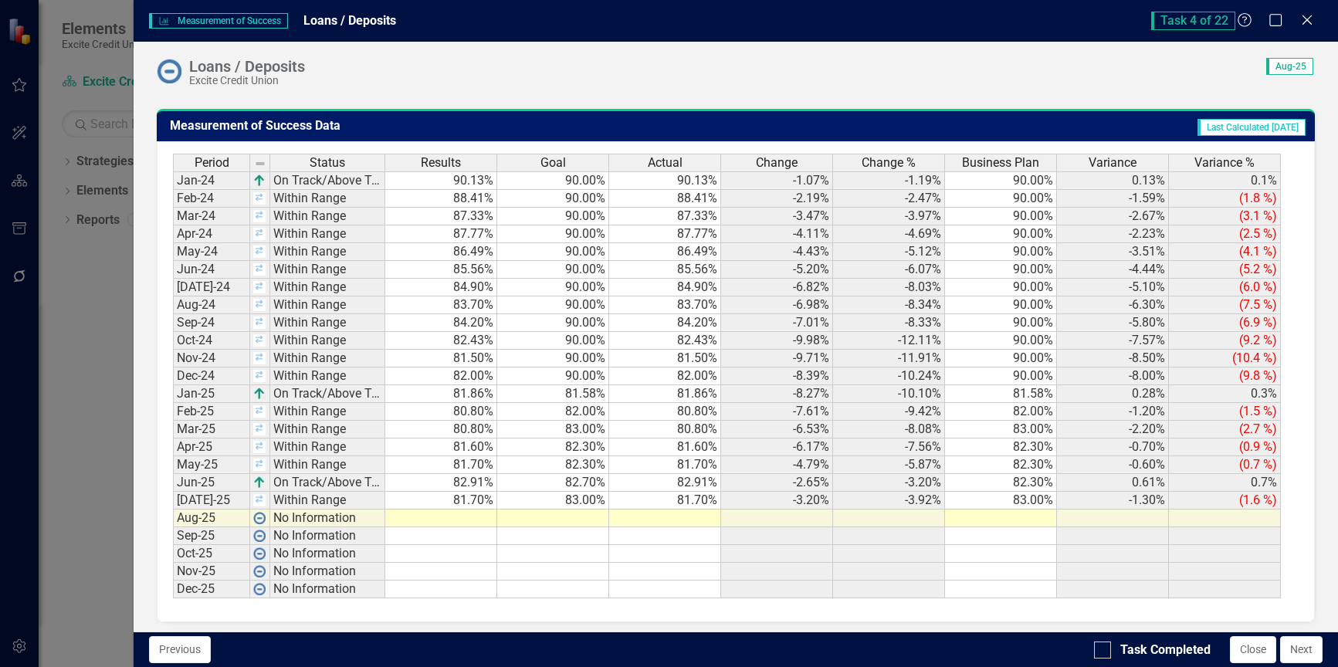
scroll to position [933, 0]
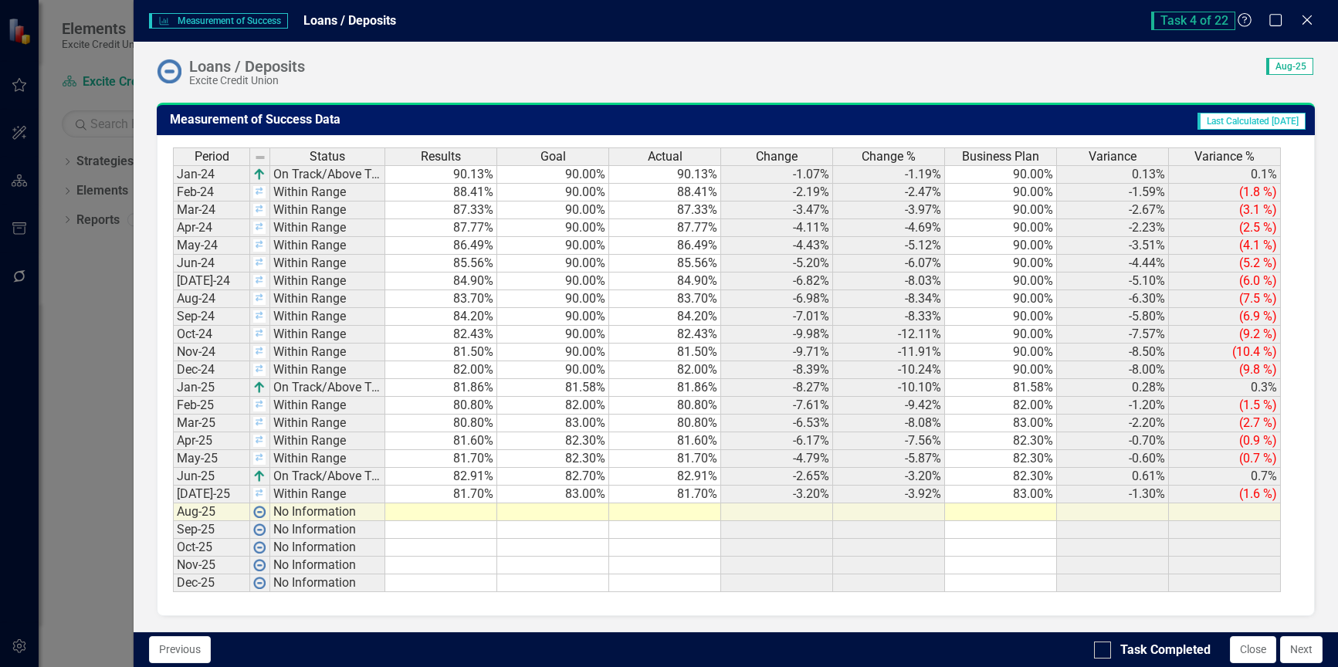
click at [476, 513] on td at bounding box center [441, 512] width 112 height 18
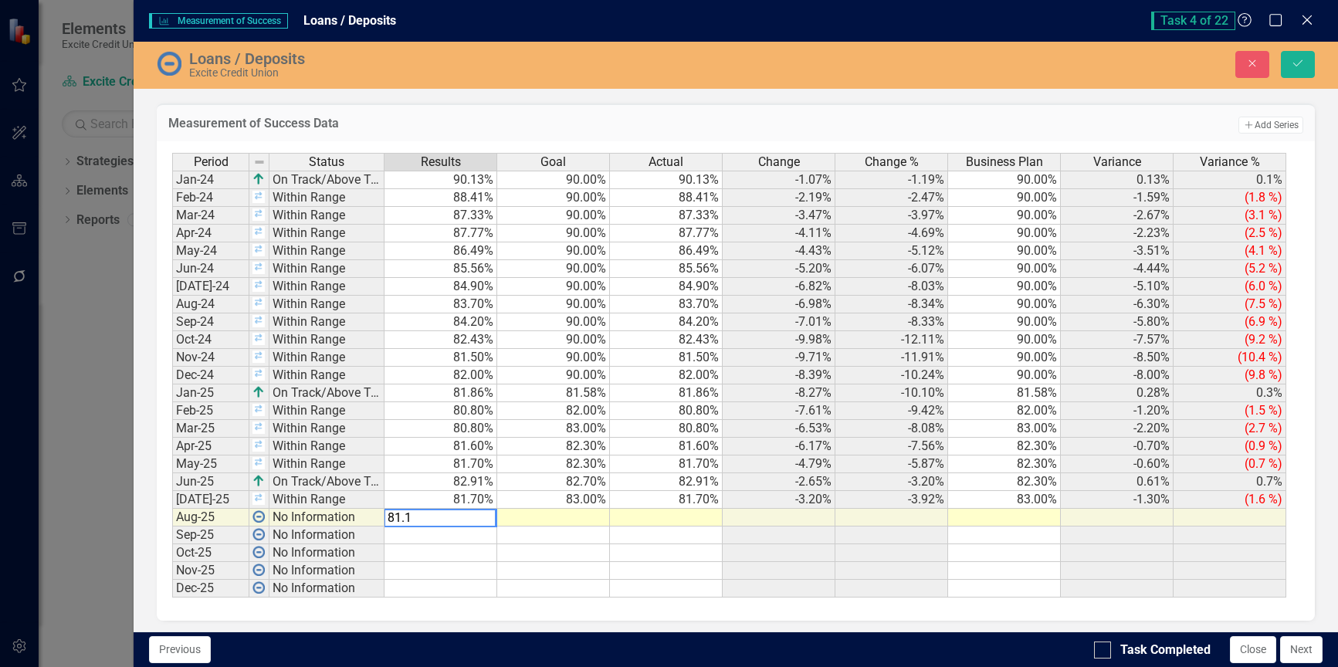
type textarea "81.17"
type textarea "83"
type textarea "83."
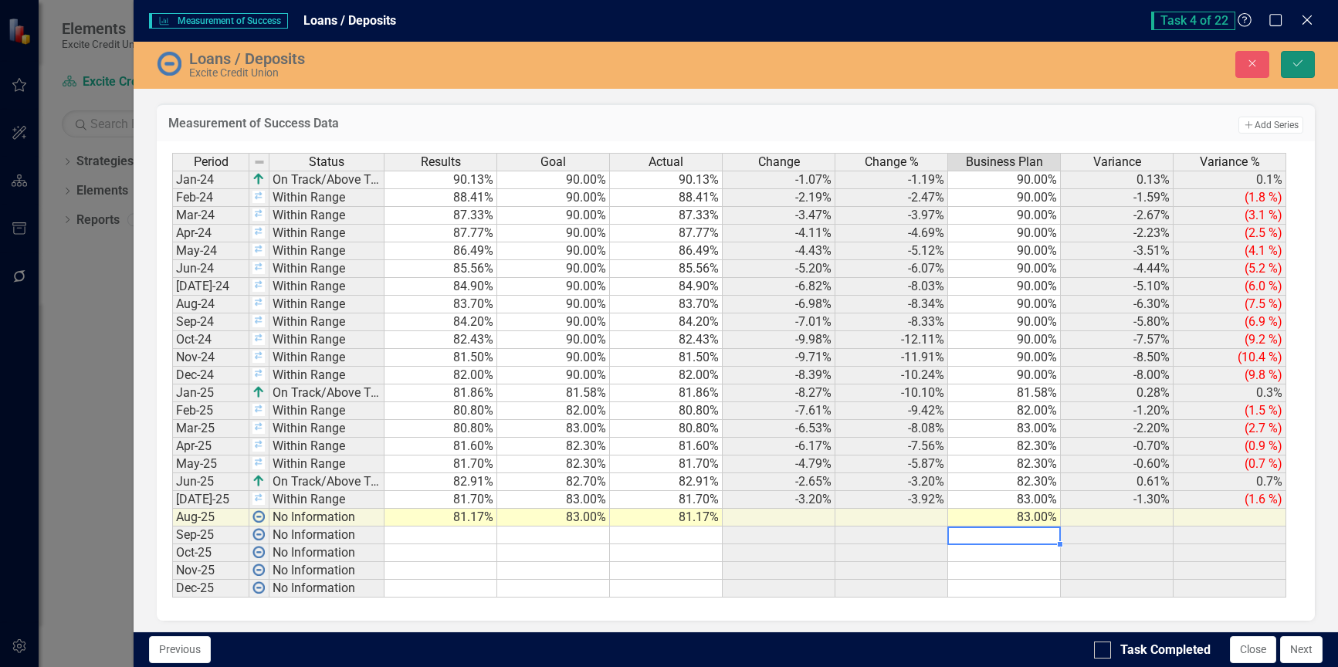
click at [1305, 66] on button "Save" at bounding box center [1298, 64] width 34 height 27
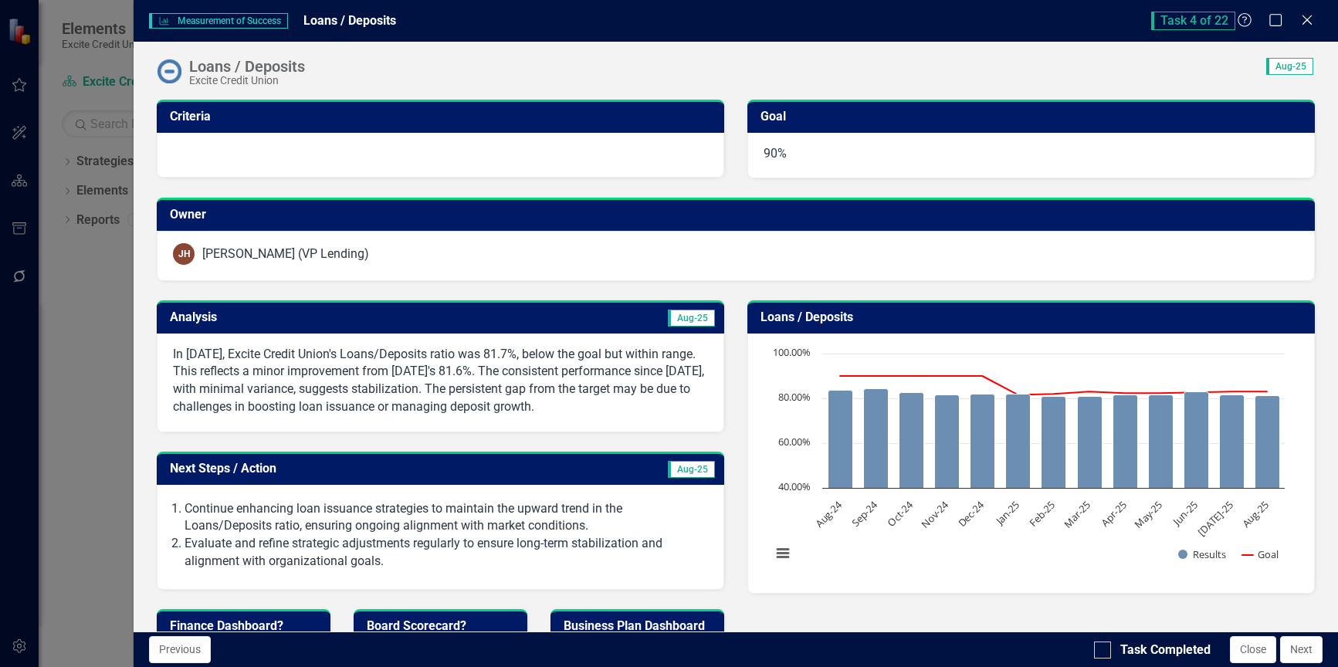
click at [695, 320] on span "Aug-25" at bounding box center [691, 318] width 47 height 17
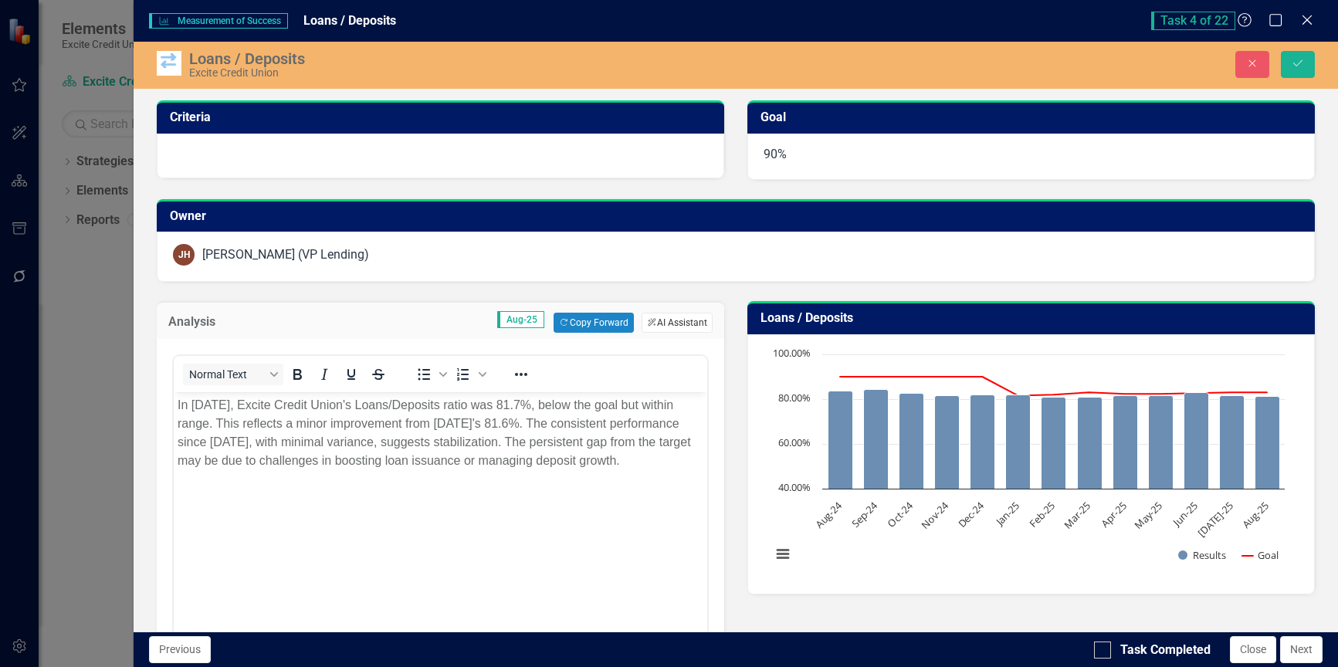
click at [670, 321] on button "ClearPoint AI AI Assistant" at bounding box center [676, 323] width 71 height 20
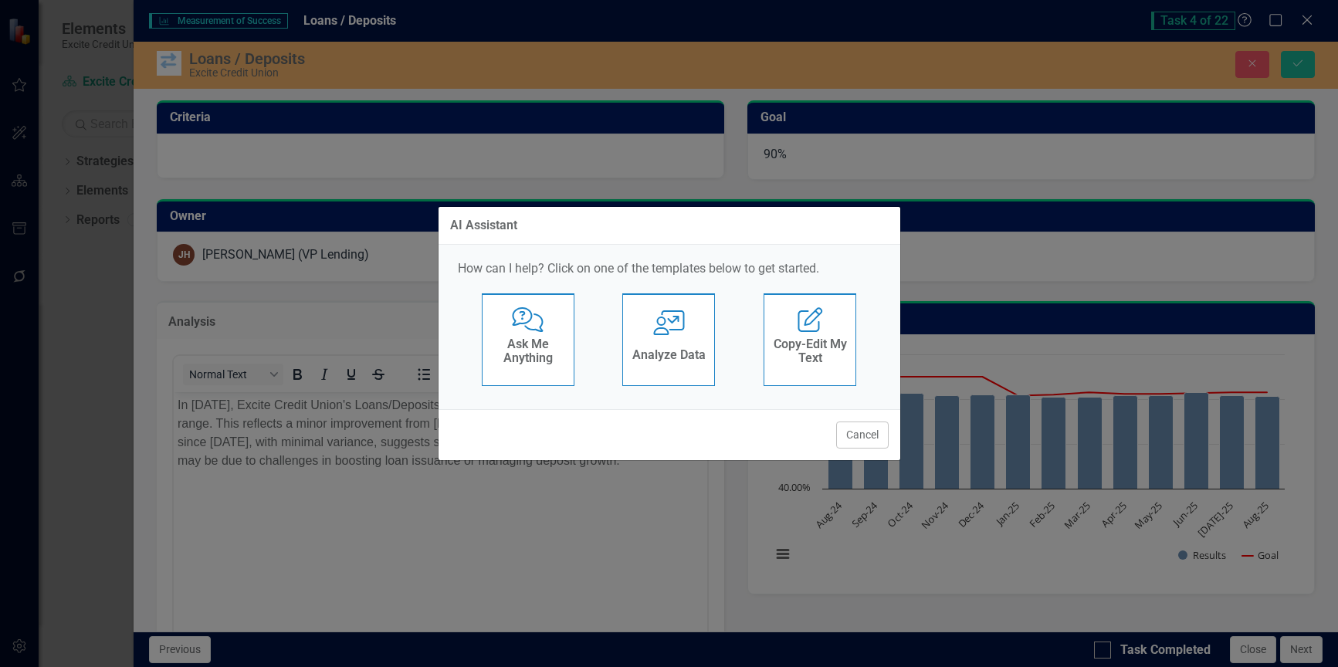
scroll to position [0, 0]
click at [678, 334] on icon "User with Chart" at bounding box center [669, 322] width 32 height 25
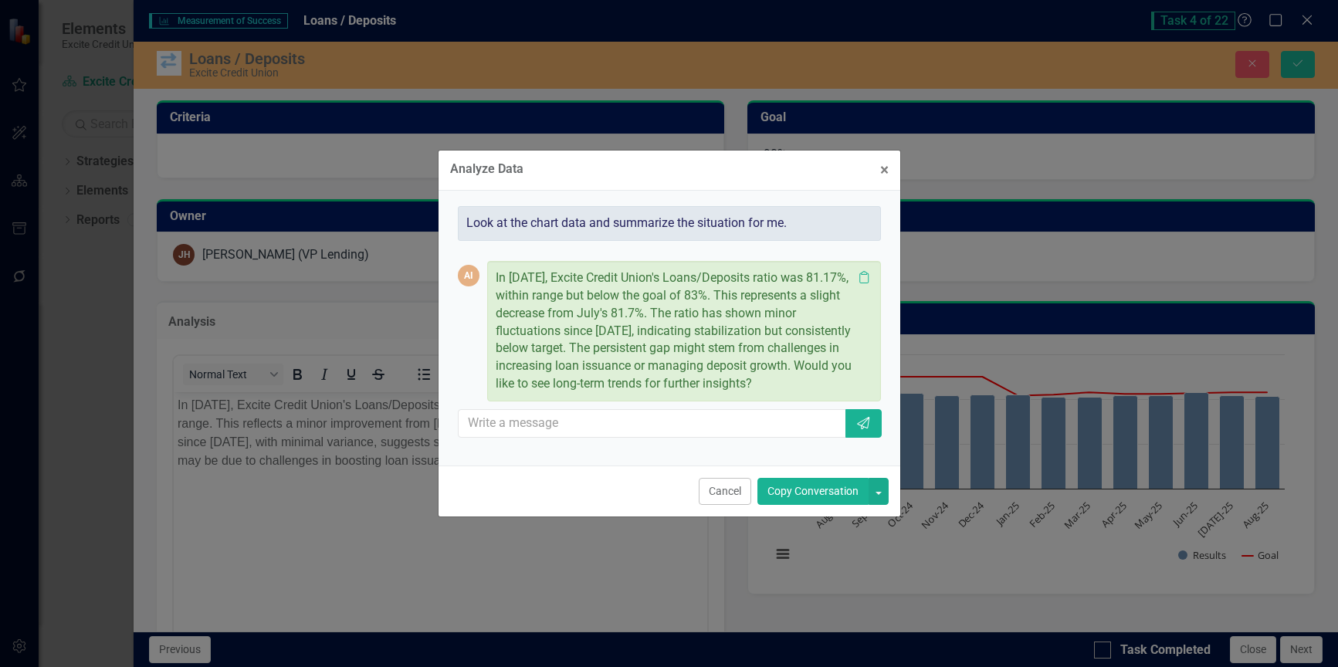
click at [786, 503] on button "Copy Conversation" at bounding box center [812, 491] width 111 height 27
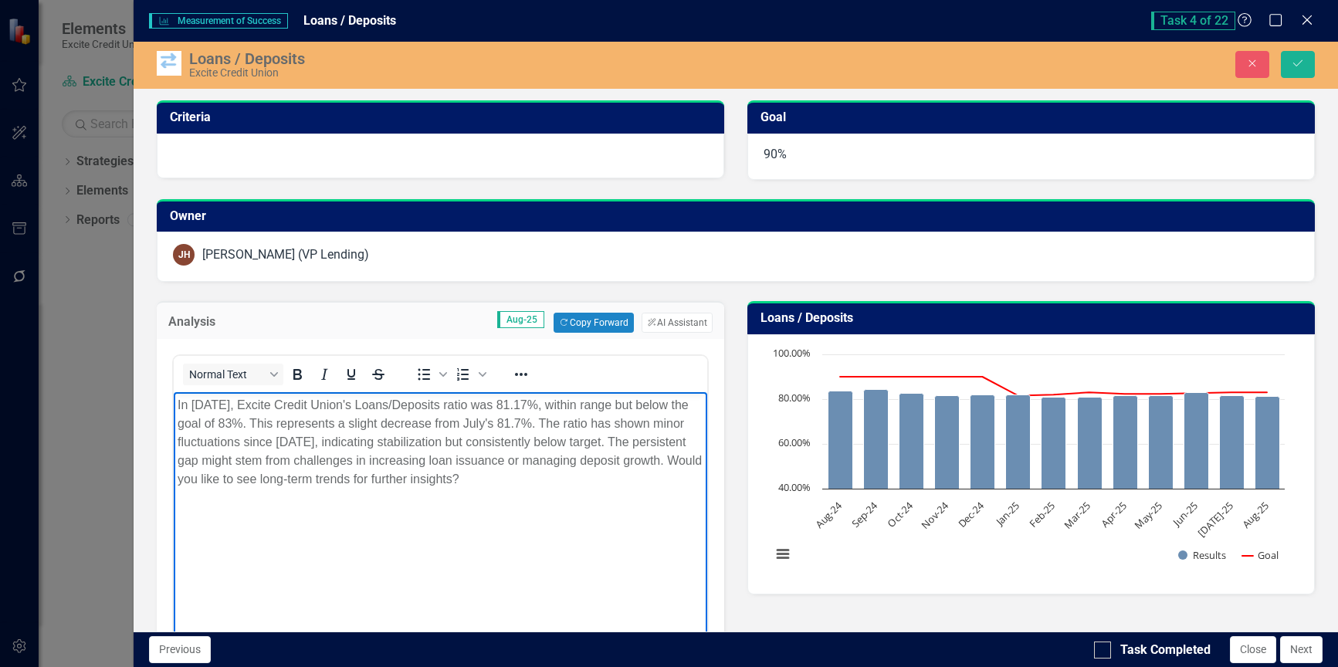
drag, startPoint x: 601, startPoint y: 482, endPoint x: 266, endPoint y: 475, distance: 335.1
click at [266, 475] on p "In August 2025, Excite Credit Union's Loans/Deposits ratio was 81.17%, within r…" at bounding box center [441, 442] width 526 height 93
click at [500, 534] on body "In August 2025, Excite Credit Union's Loans/Deposits ratio was 81.17%, within r…" at bounding box center [440, 508] width 533 height 232
click at [1295, 66] on icon "Save" at bounding box center [1298, 63] width 14 height 11
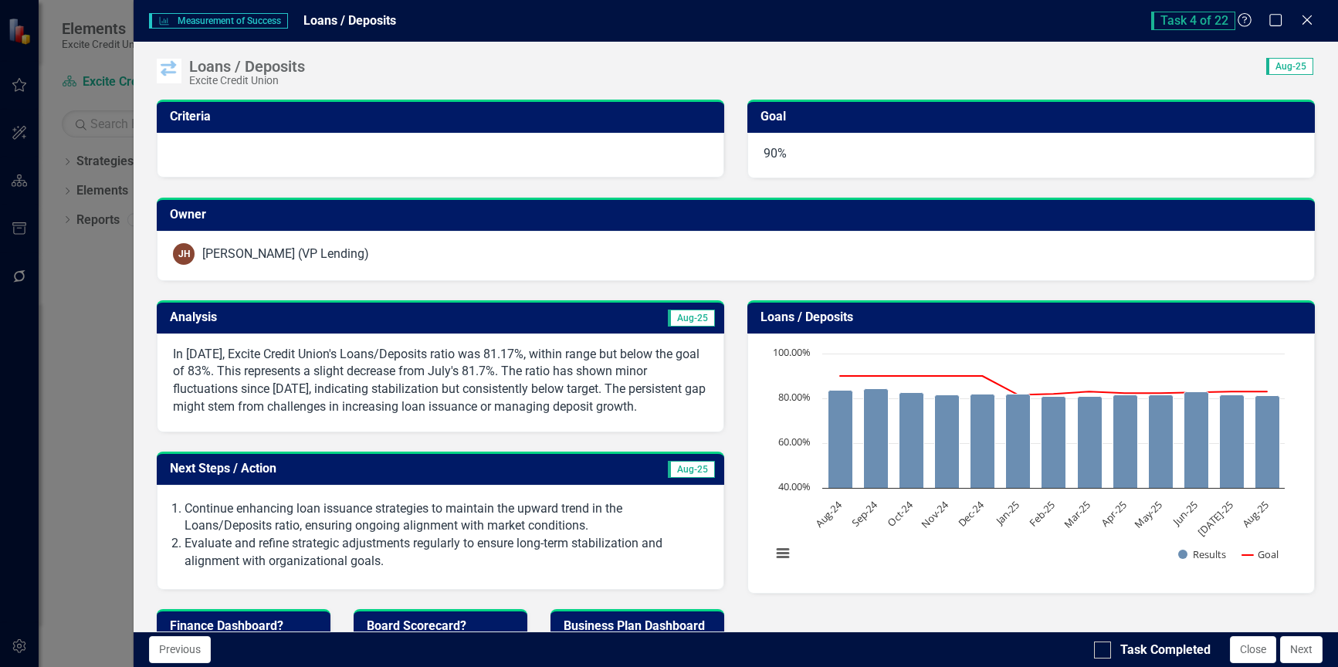
click at [677, 478] on span "Aug-25" at bounding box center [691, 469] width 47 height 17
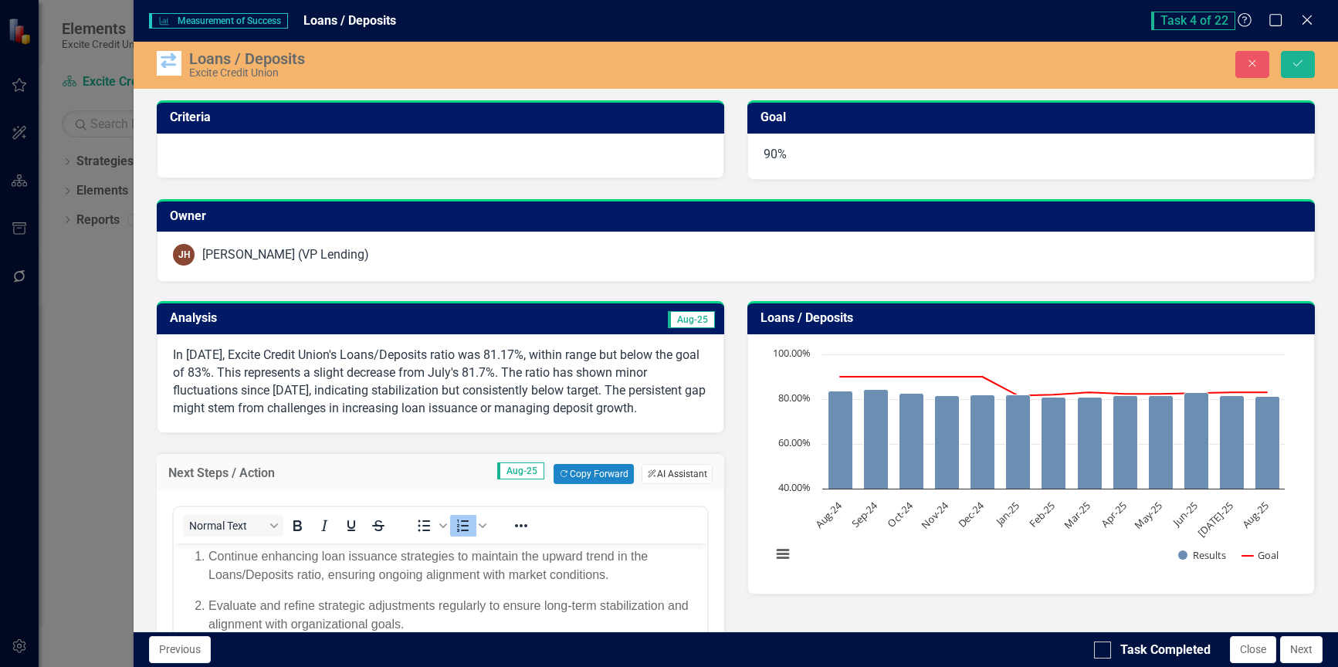
click at [673, 484] on button "ClearPoint AI AI Assistant" at bounding box center [676, 474] width 71 height 20
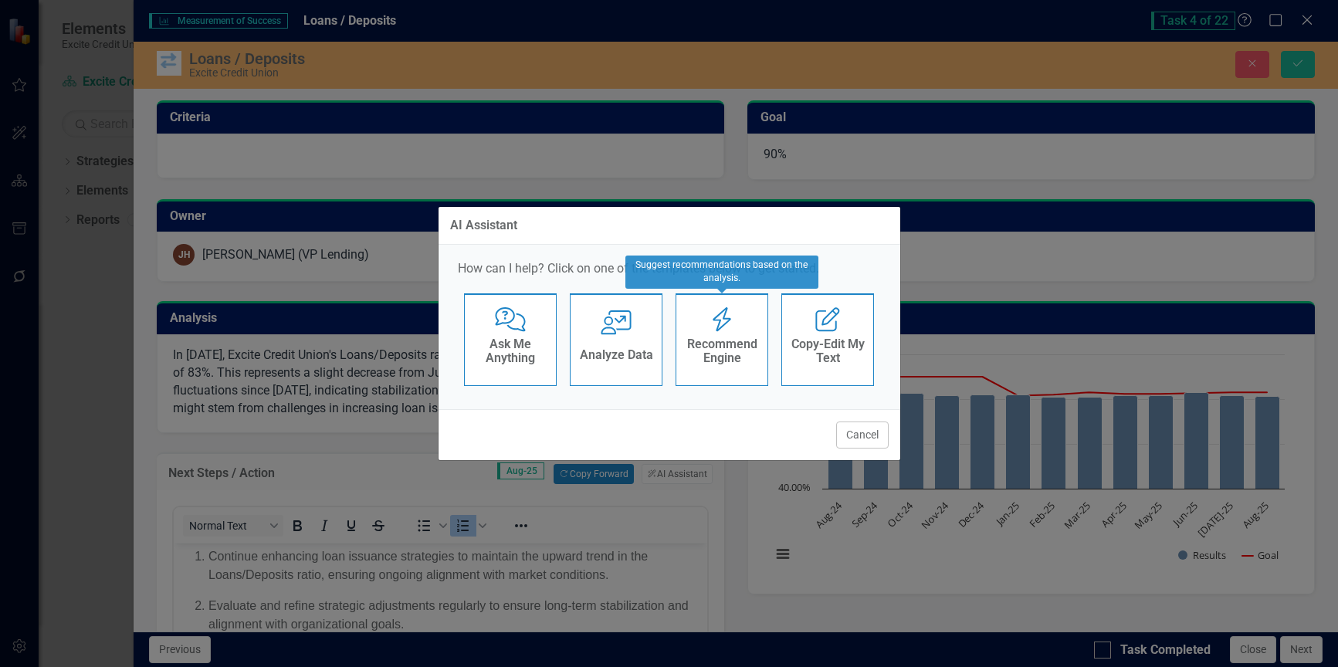
click at [722, 348] on h4 "Recommend Engine" at bounding box center [722, 350] width 76 height 27
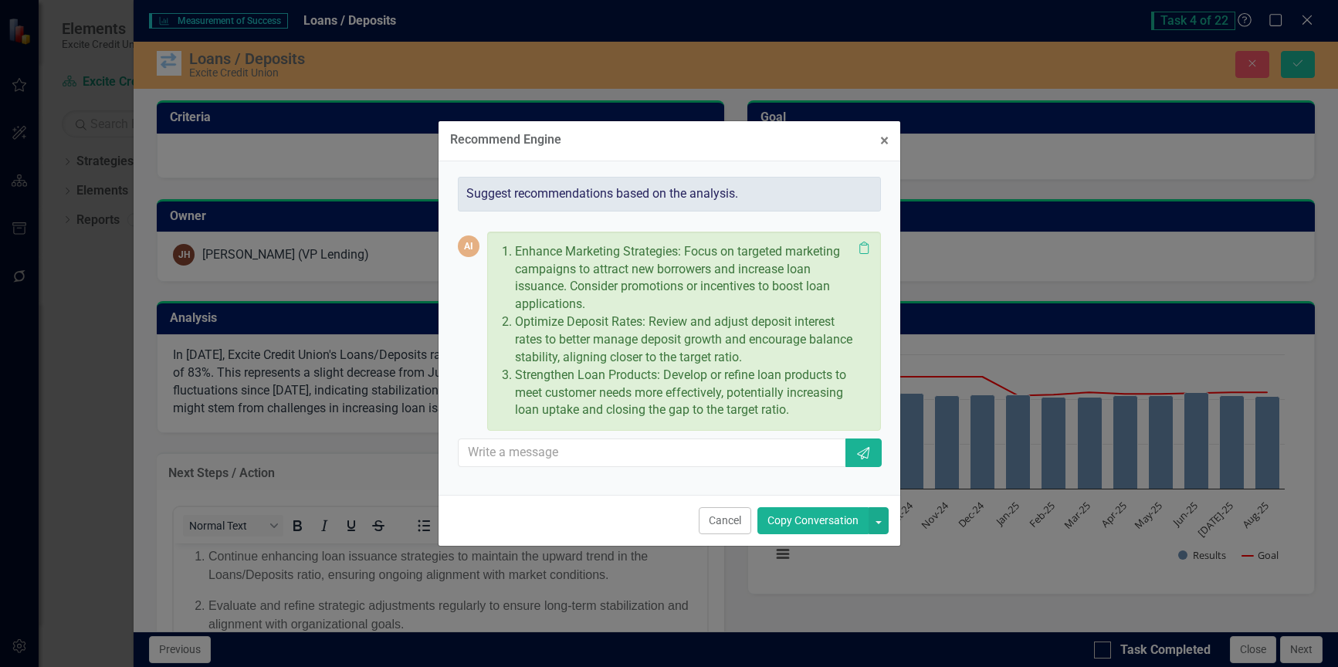
drag, startPoint x: 804, startPoint y: 511, endPoint x: 746, endPoint y: 532, distance: 61.5
click at [804, 513] on button "Copy Conversation" at bounding box center [812, 520] width 111 height 27
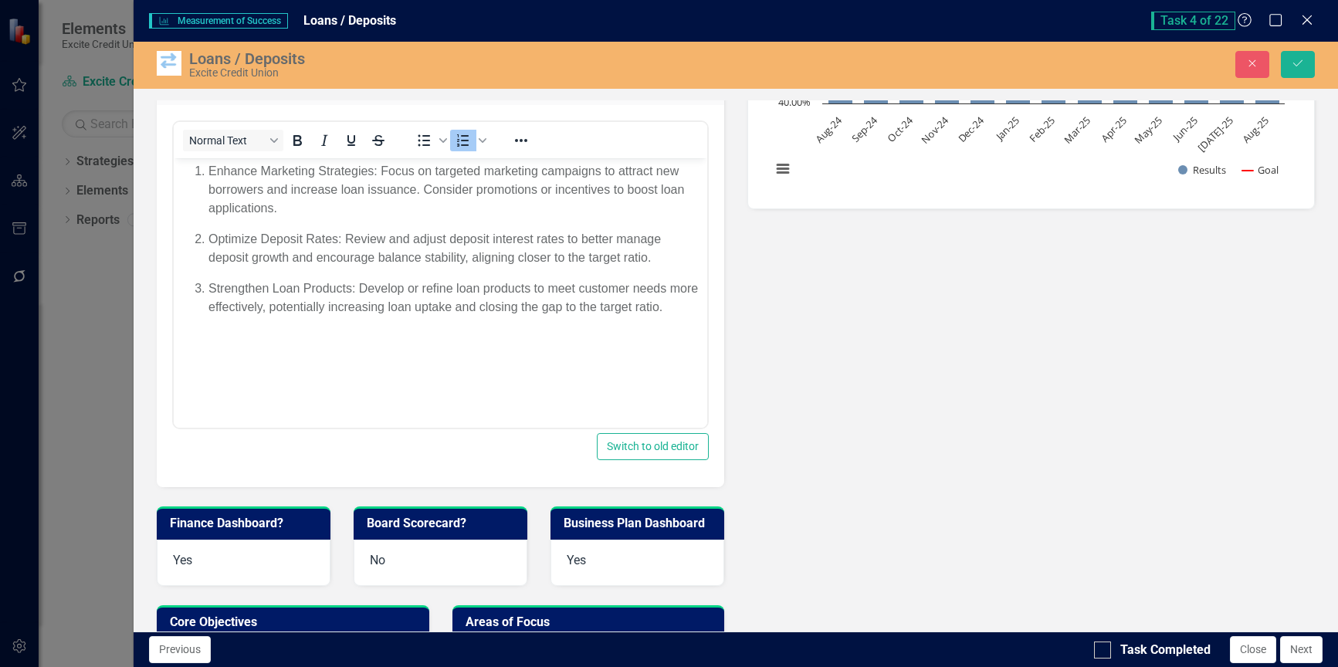
scroll to position [386, 0]
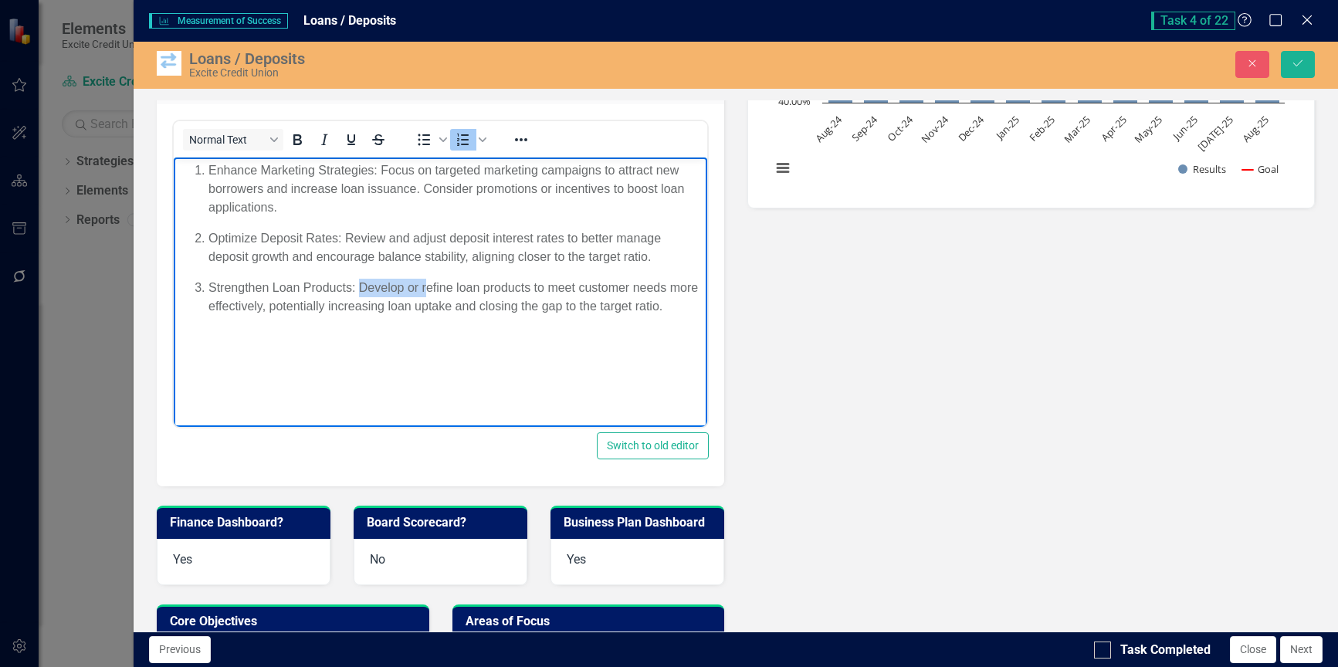
drag, startPoint x: 424, startPoint y: 285, endPoint x: 360, endPoint y: 294, distance: 64.0
click at [360, 294] on p "Strengthen Loan Products: Develop or refine loan products to meet customer need…" at bounding box center [455, 297] width 495 height 37
click at [1292, 62] on icon "Save" at bounding box center [1298, 63] width 14 height 11
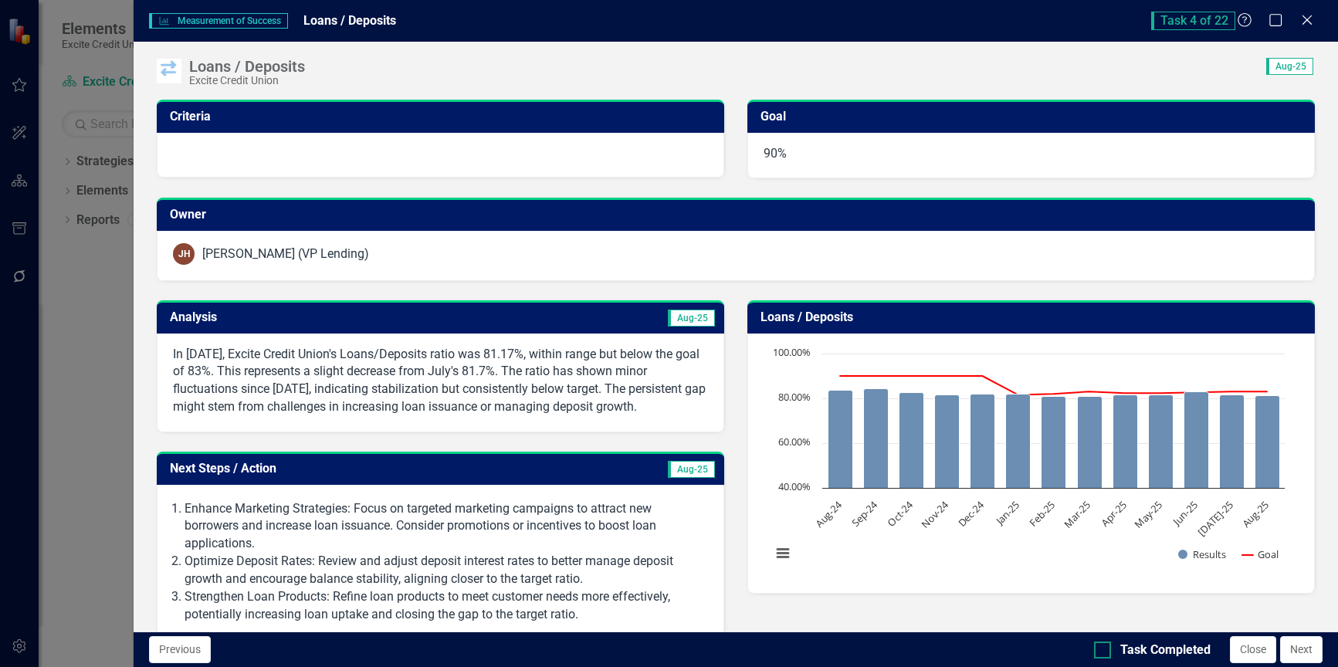
click at [1101, 650] on input "Task Completed" at bounding box center [1099, 646] width 10 height 10
checkbox input "true"
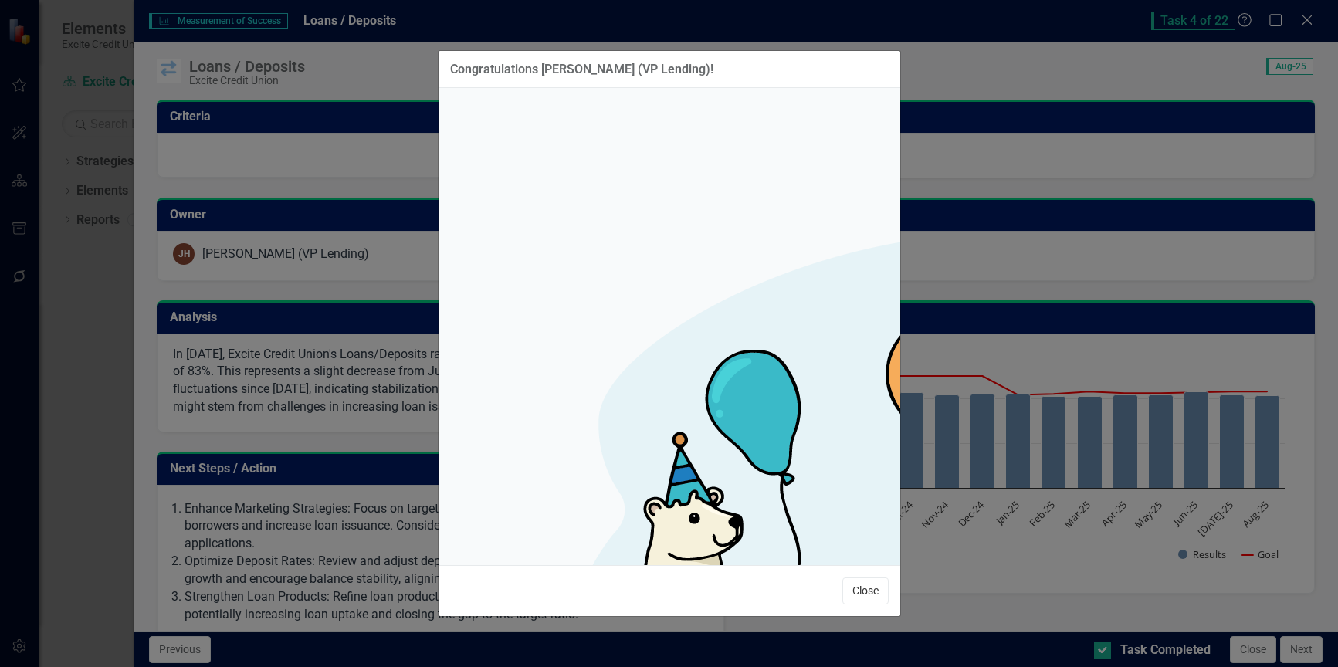
click at [871, 577] on button "Close" at bounding box center [865, 590] width 46 height 27
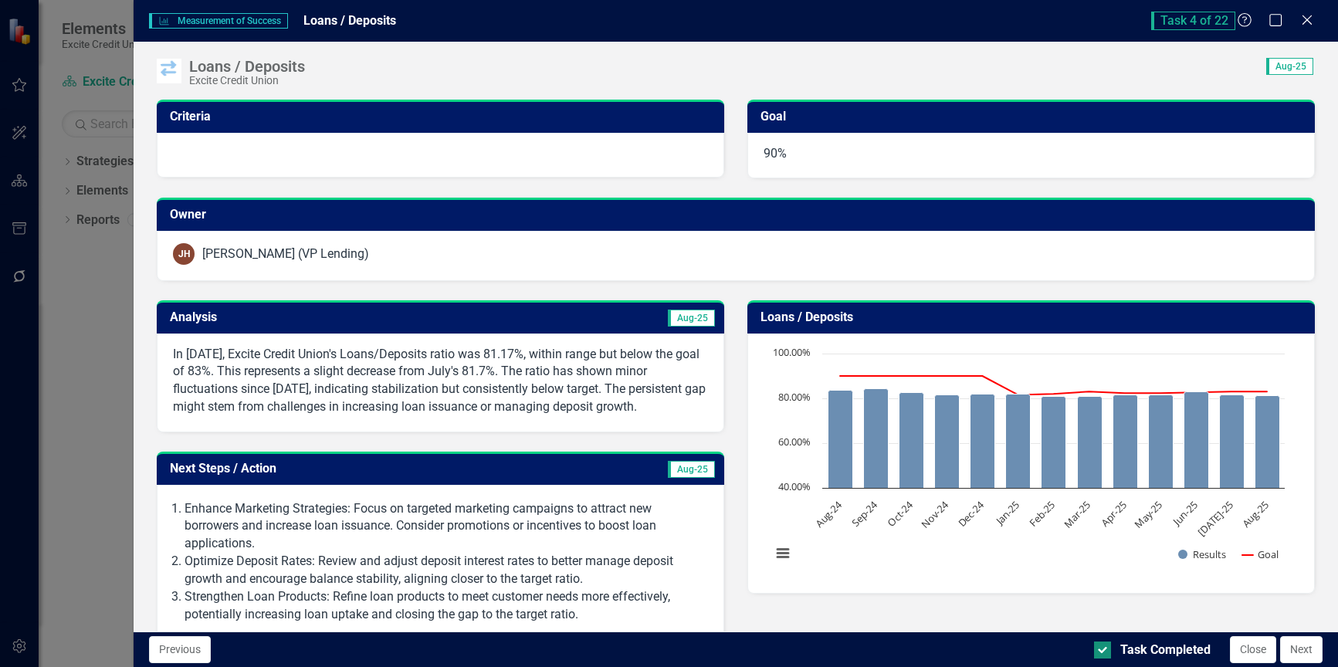
drag, startPoint x: 1023, startPoint y: 563, endPoint x: 1192, endPoint y: 641, distance: 186.2
click at [1023, 563] on rect "Interactive chart" at bounding box center [1027, 462] width 529 height 232
click at [1253, 651] on button "Close" at bounding box center [1253, 649] width 46 height 27
checkbox input "true"
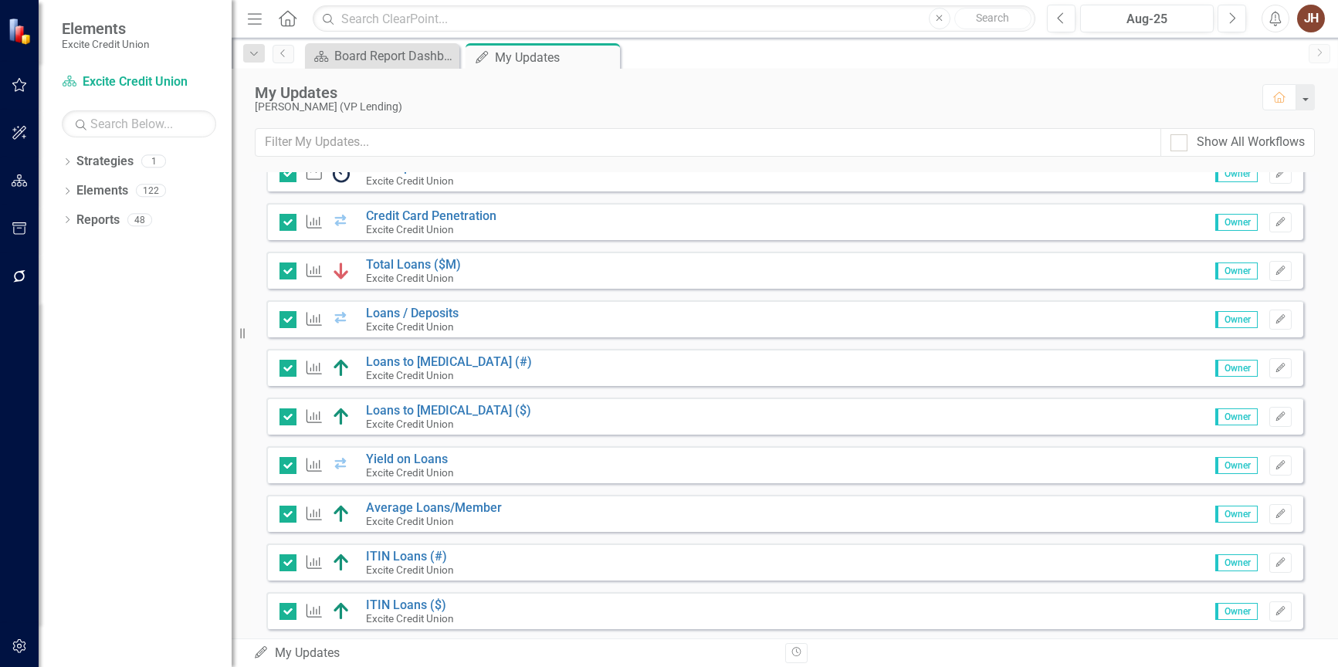
click at [1308, 18] on div "JH" at bounding box center [1311, 19] width 28 height 28
click at [1253, 196] on link "Logout Log Out" at bounding box center [1263, 195] width 122 height 29
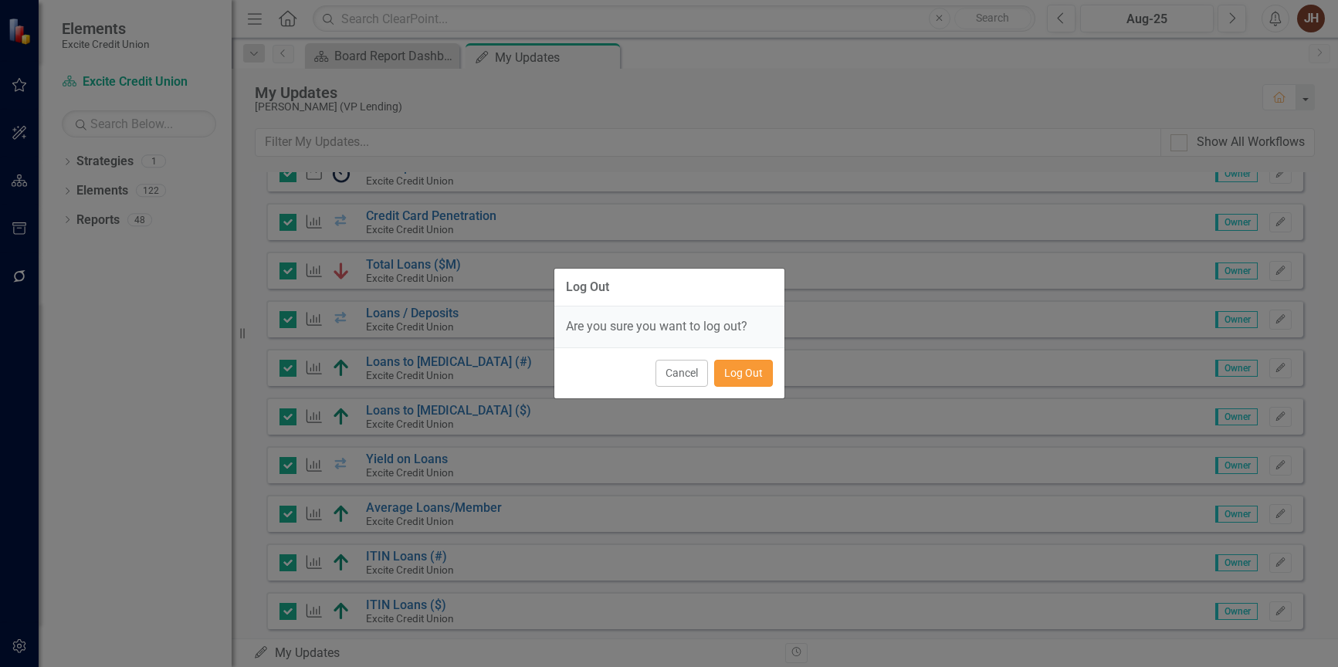
click at [745, 374] on button "Log Out" at bounding box center [743, 373] width 59 height 27
